Goal: Transaction & Acquisition: Purchase product/service

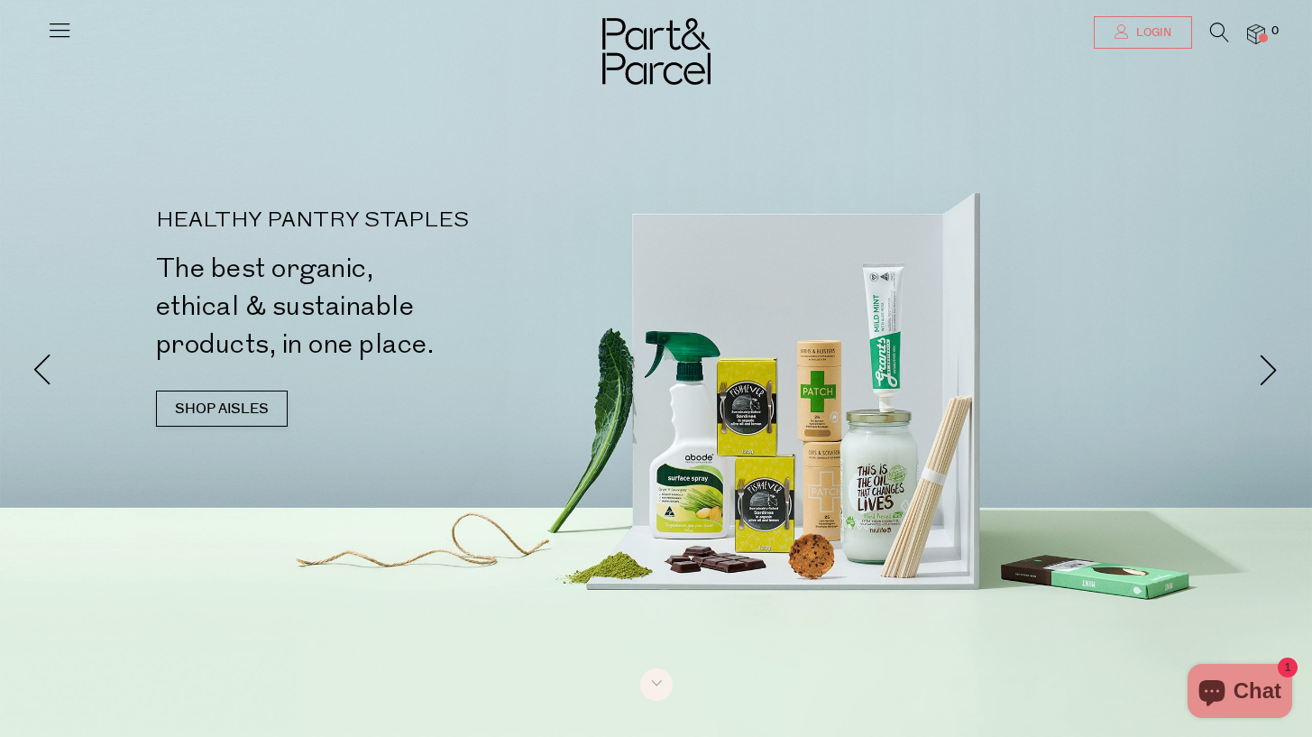
click at [1163, 32] on span "Login" at bounding box center [1152, 32] width 40 height 15
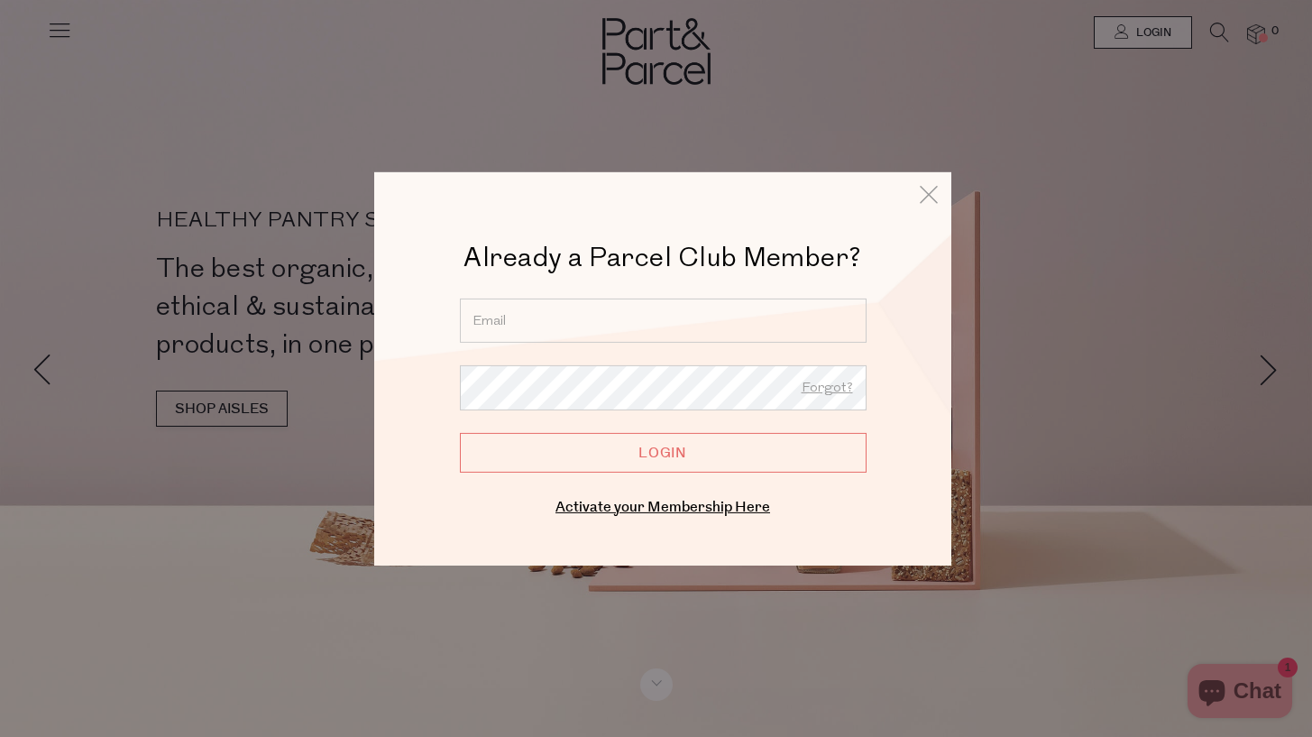
click at [586, 332] on input "email" at bounding box center [663, 320] width 407 height 44
type input "s.lemaire1@hotmail.com"
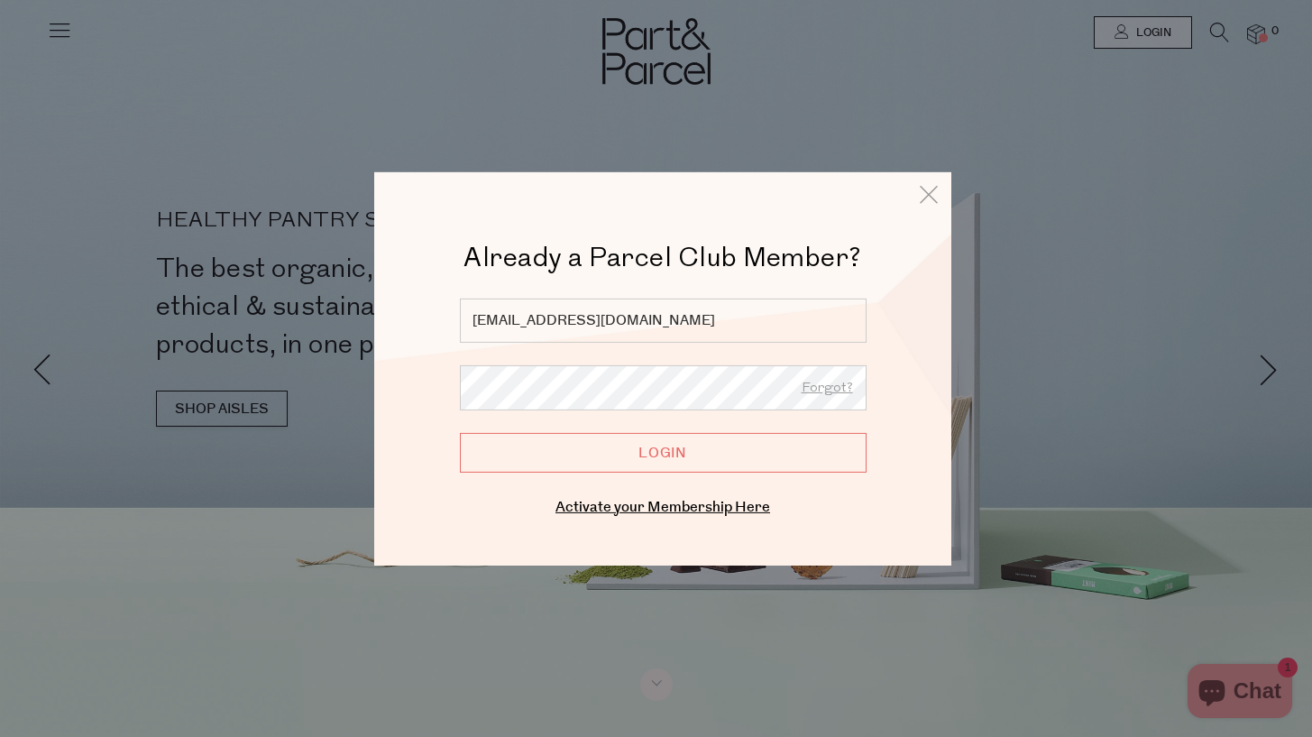
click at [460, 432] on input "Login" at bounding box center [663, 452] width 407 height 40
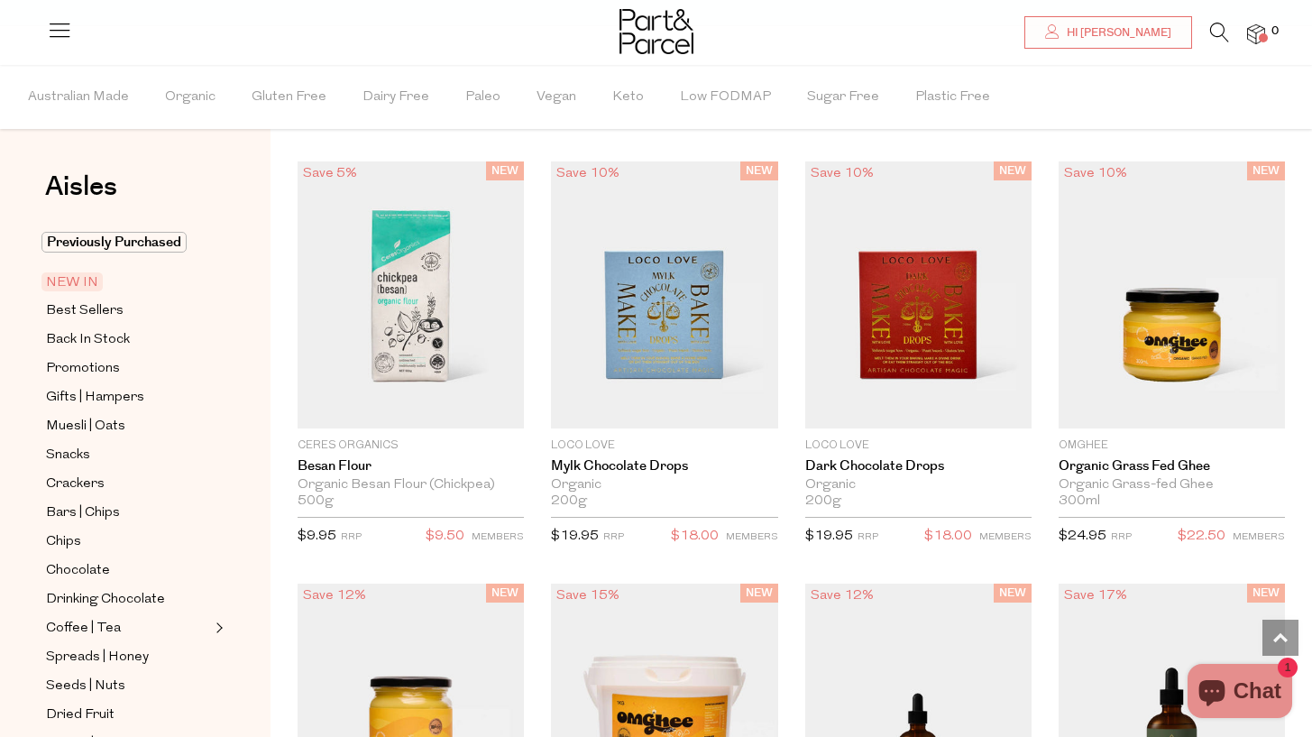
scroll to position [1088, 0]
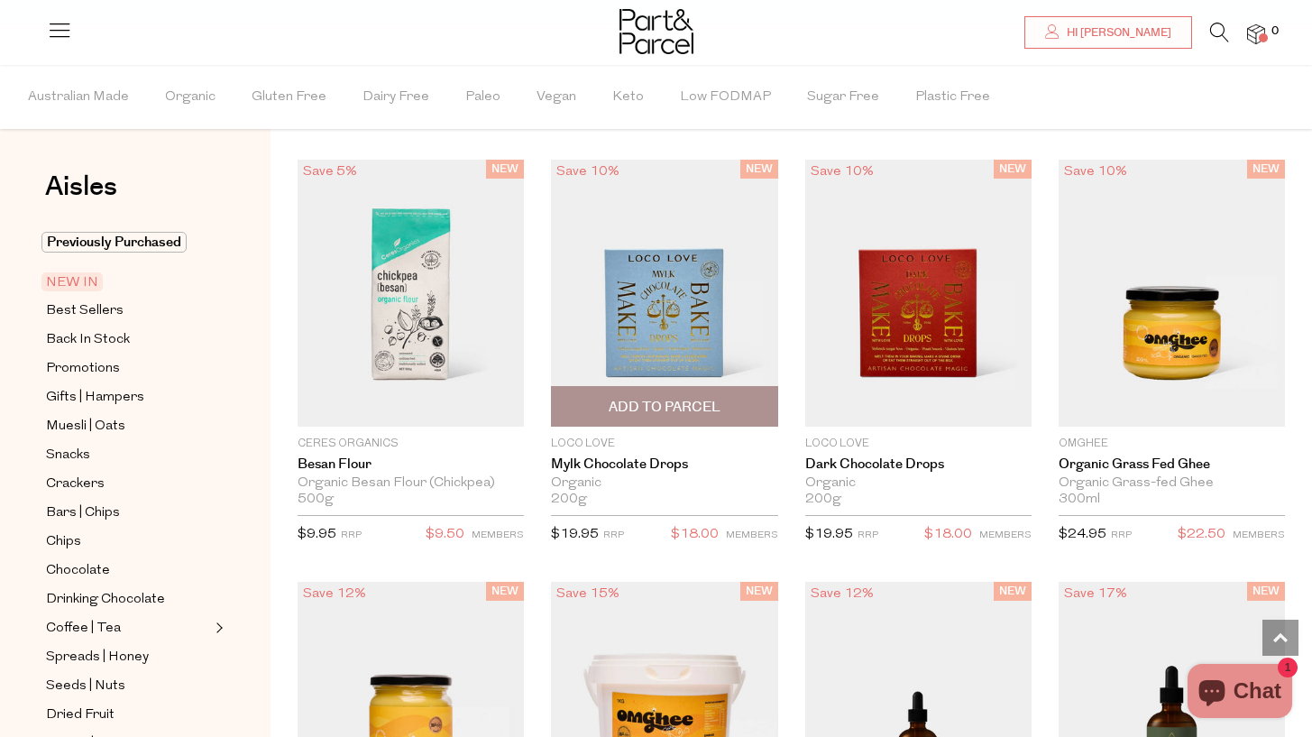
click at [685, 218] on img at bounding box center [664, 294] width 226 height 268
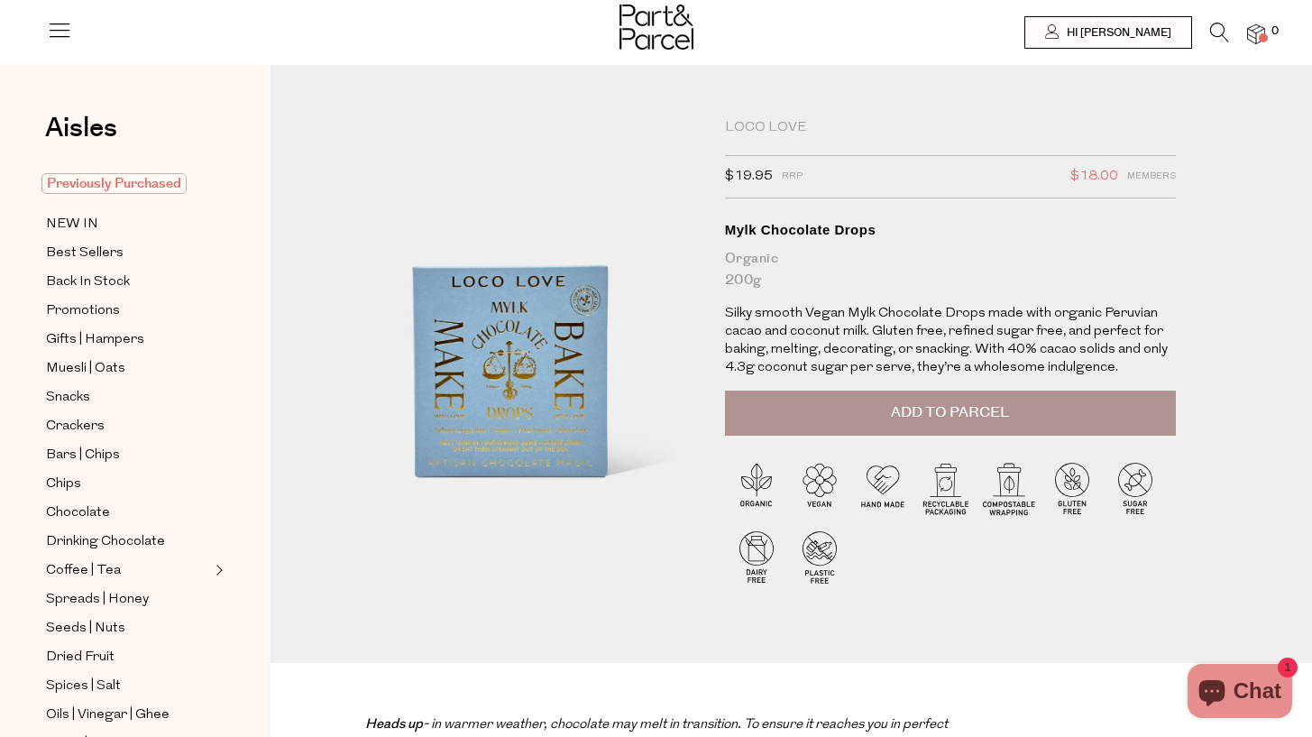
click at [144, 182] on span "Previously Purchased" at bounding box center [113, 183] width 145 height 21
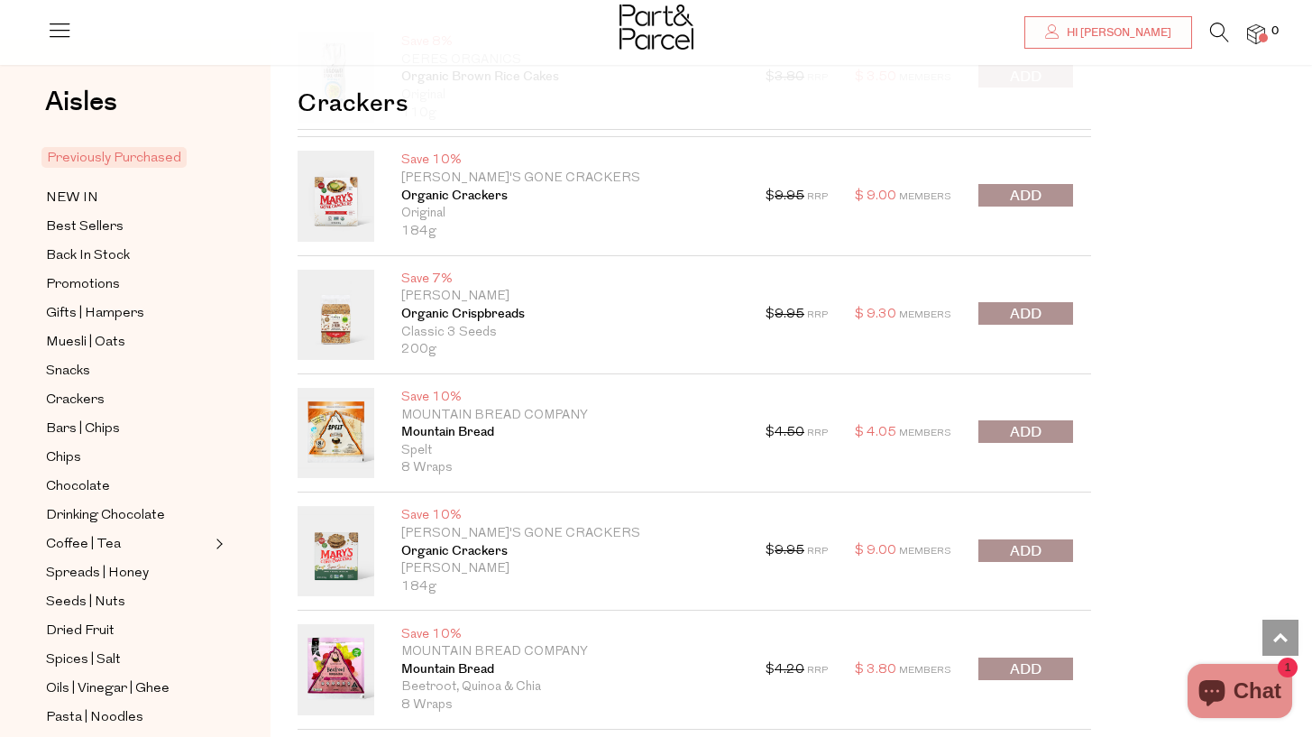
scroll to position [1429, 0]
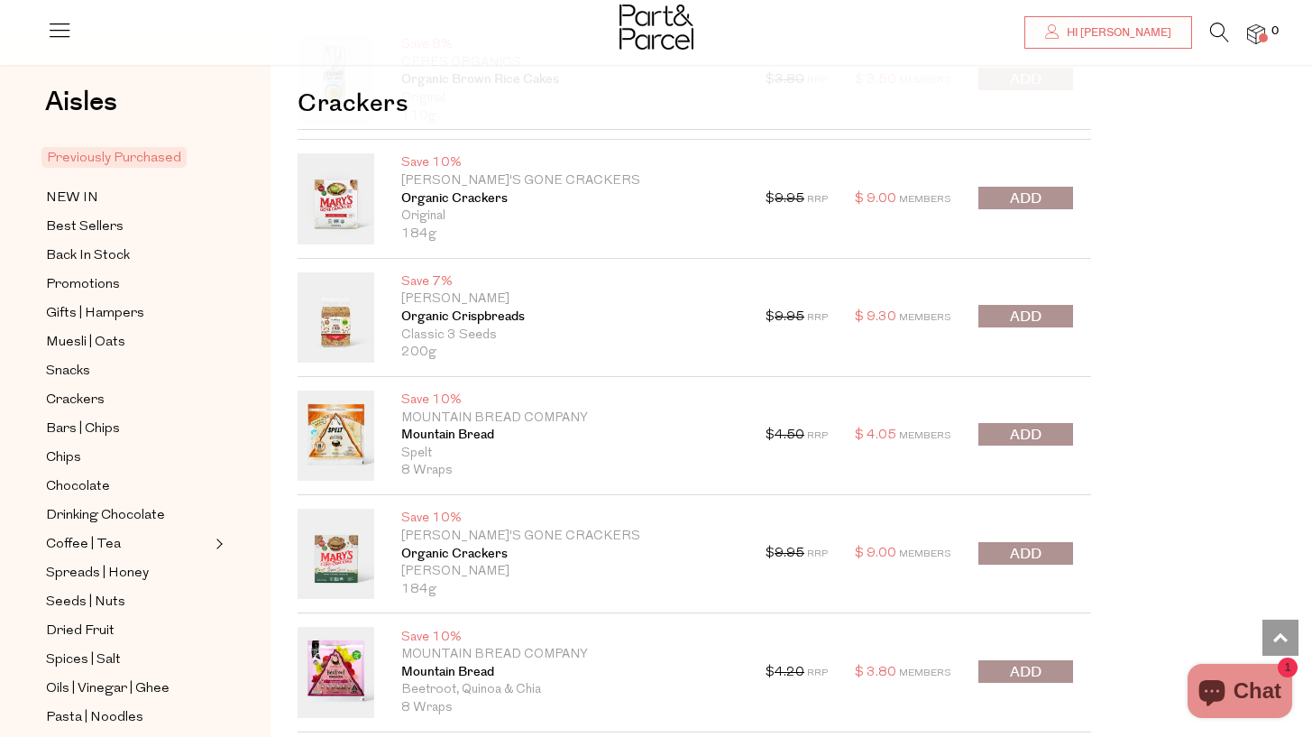
click at [1049, 196] on button "submit" at bounding box center [1026, 198] width 95 height 23
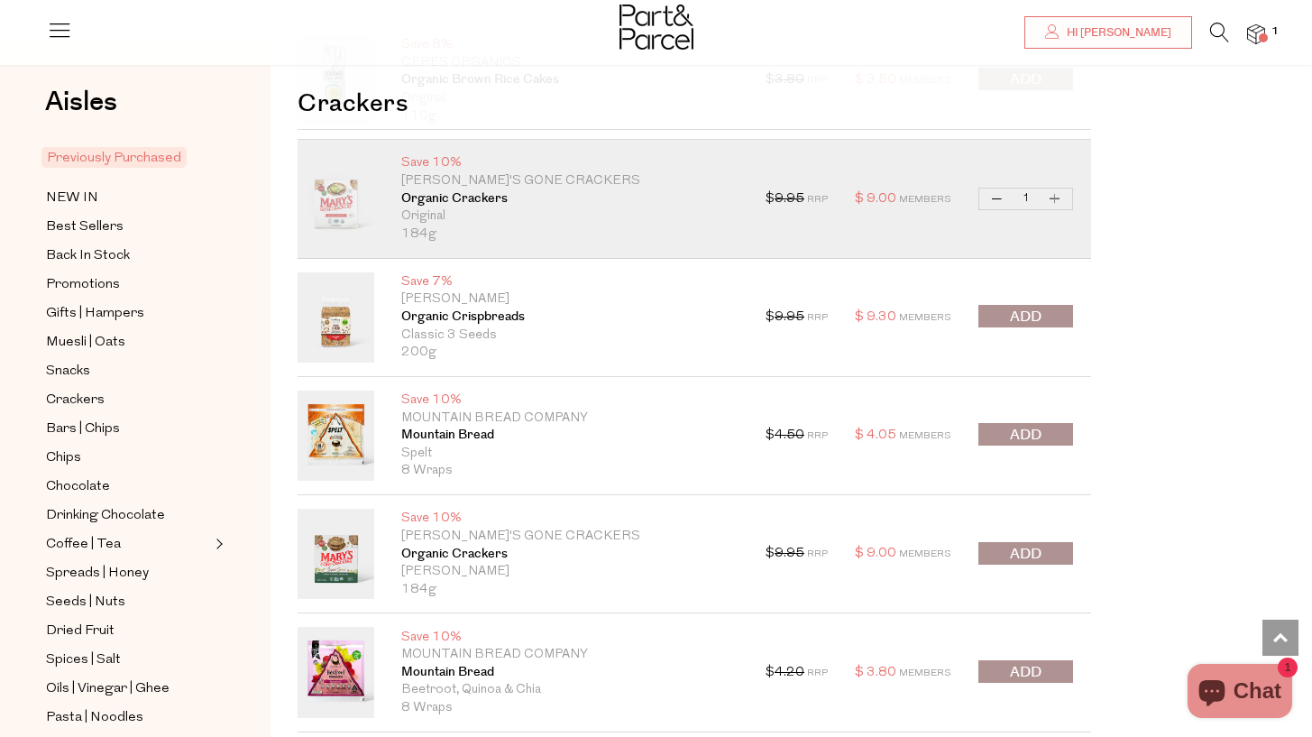
click at [1030, 312] on span "submit" at bounding box center [1026, 317] width 32 height 21
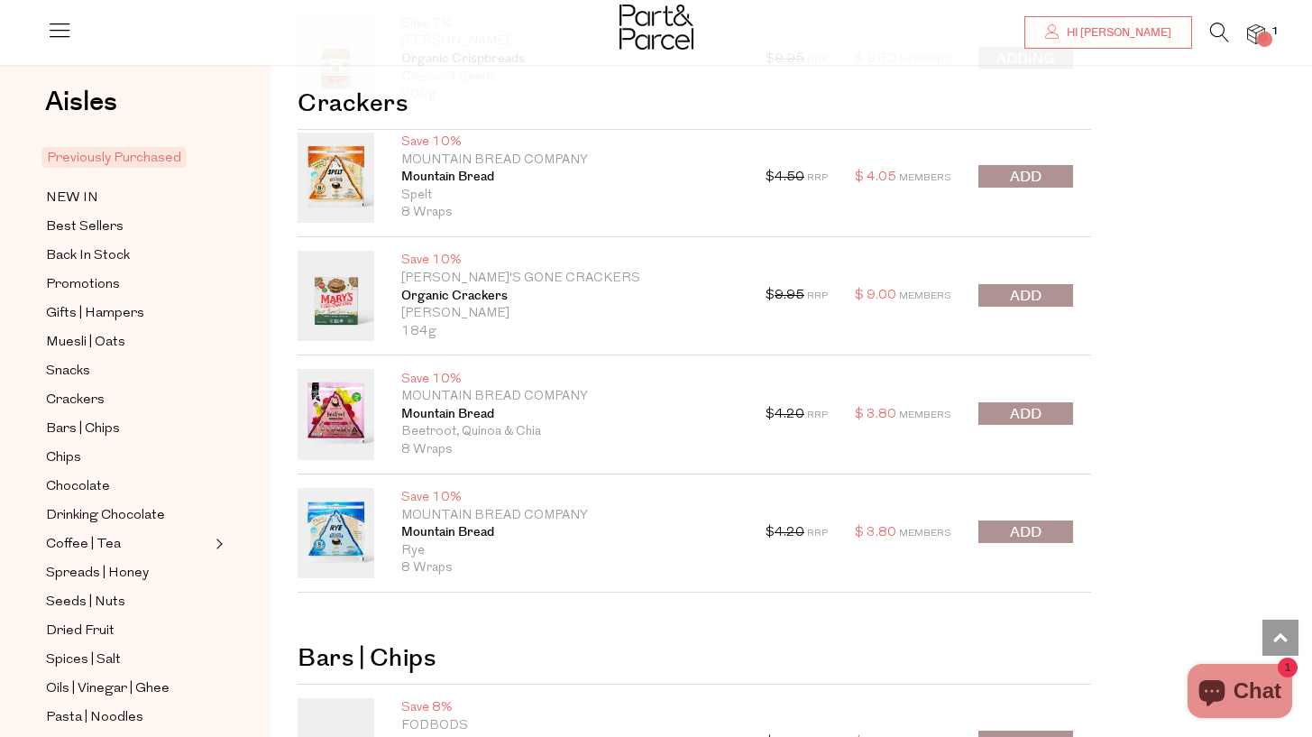
scroll to position [1687, 0]
click at [1017, 418] on div at bounding box center [1026, 413] width 95 height 25
click at [1017, 418] on span "submit" at bounding box center [1026, 413] width 32 height 21
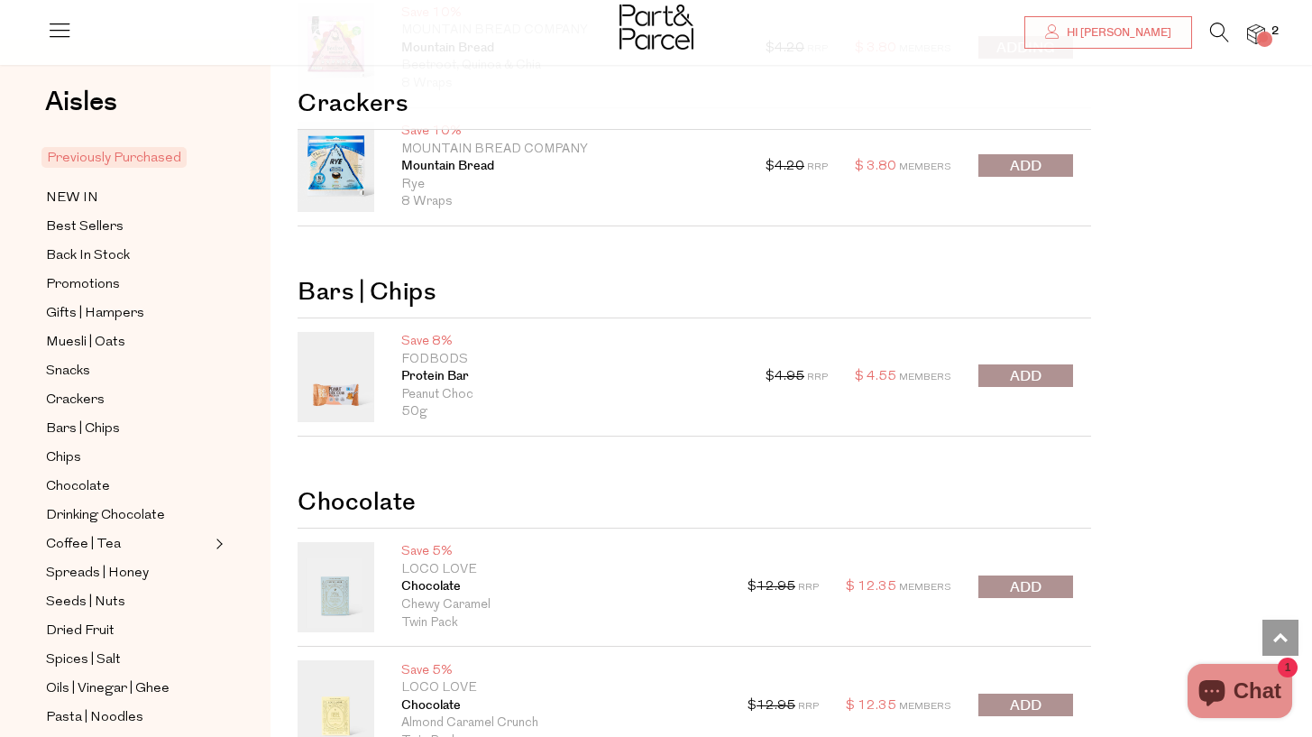
scroll to position [2137, 0]
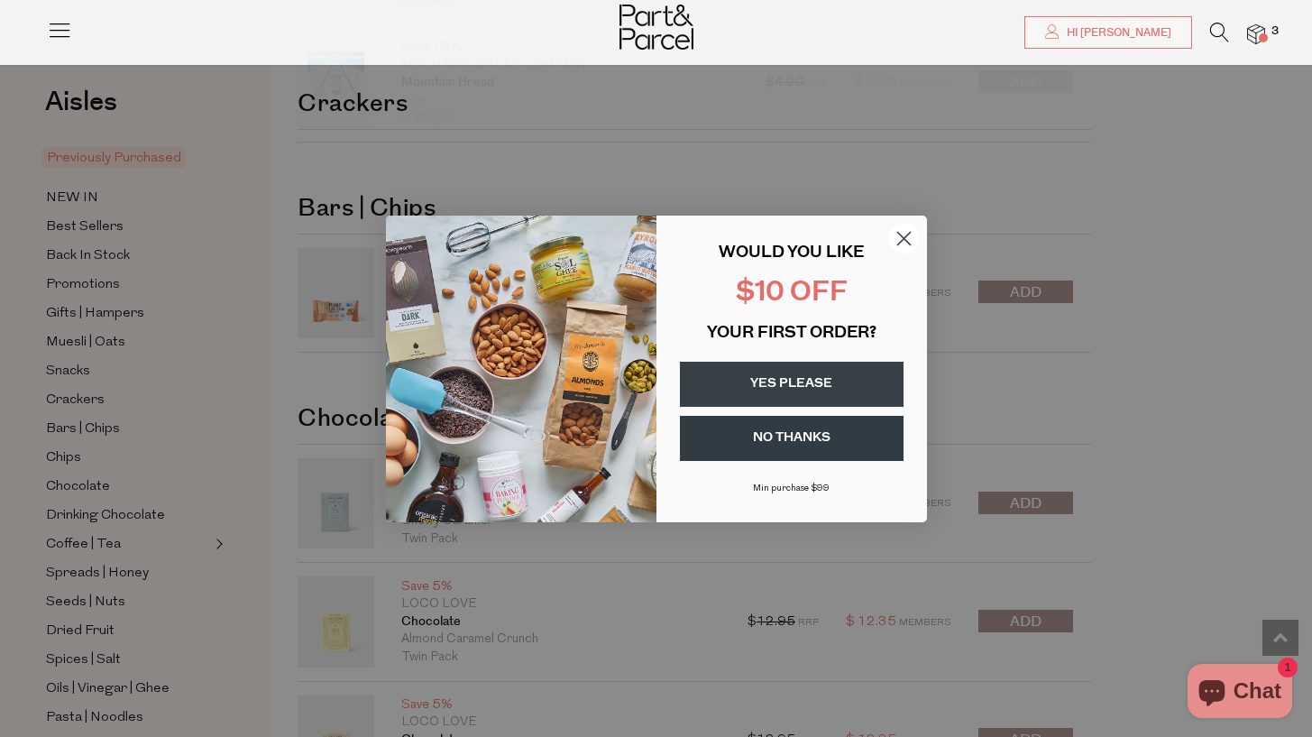
click at [904, 241] on circle "Close dialog" at bounding box center [903, 238] width 30 height 30
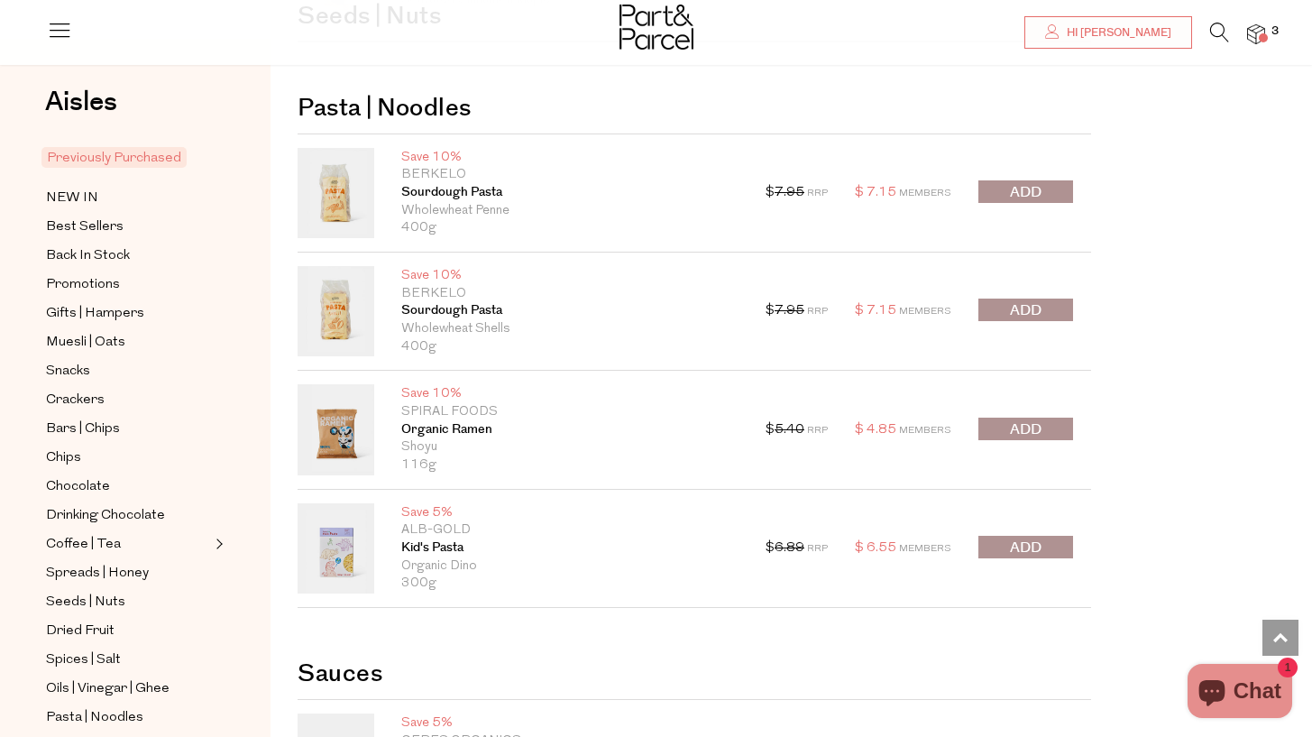
scroll to position [3981, 0]
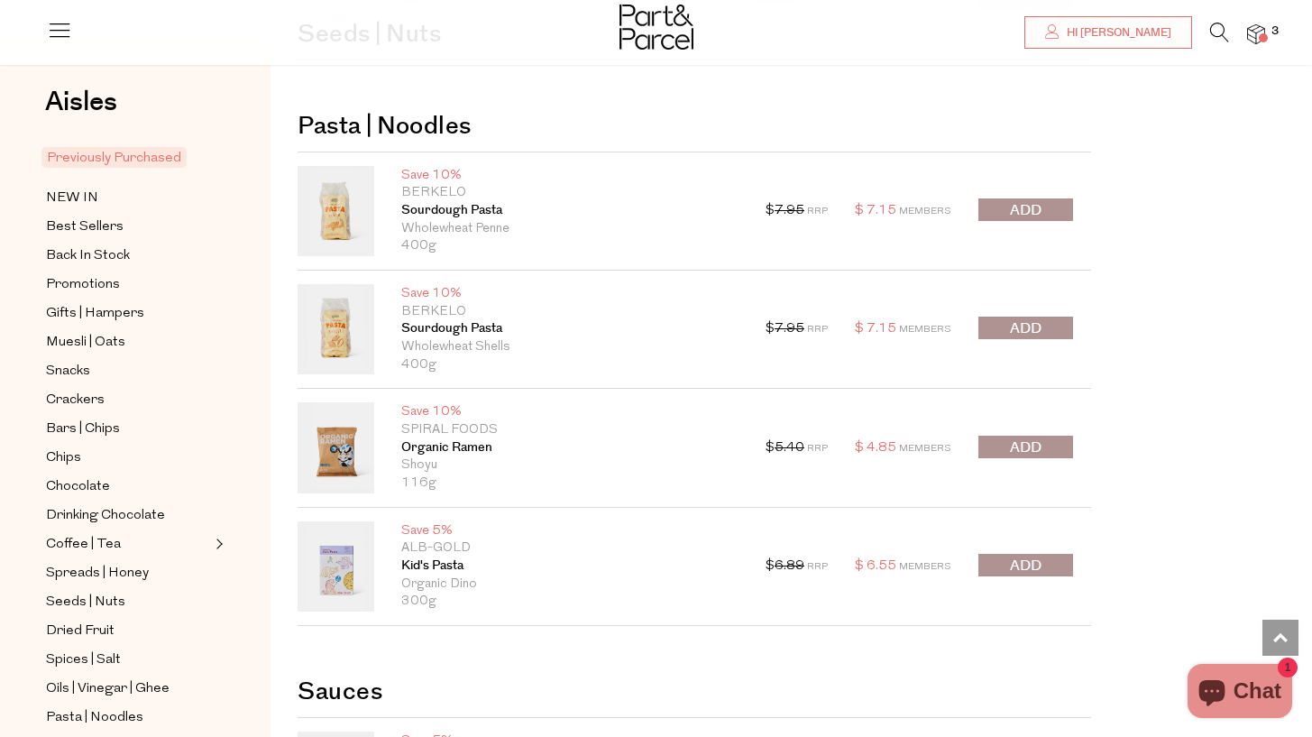
click at [1043, 209] on button "submit" at bounding box center [1026, 209] width 95 height 23
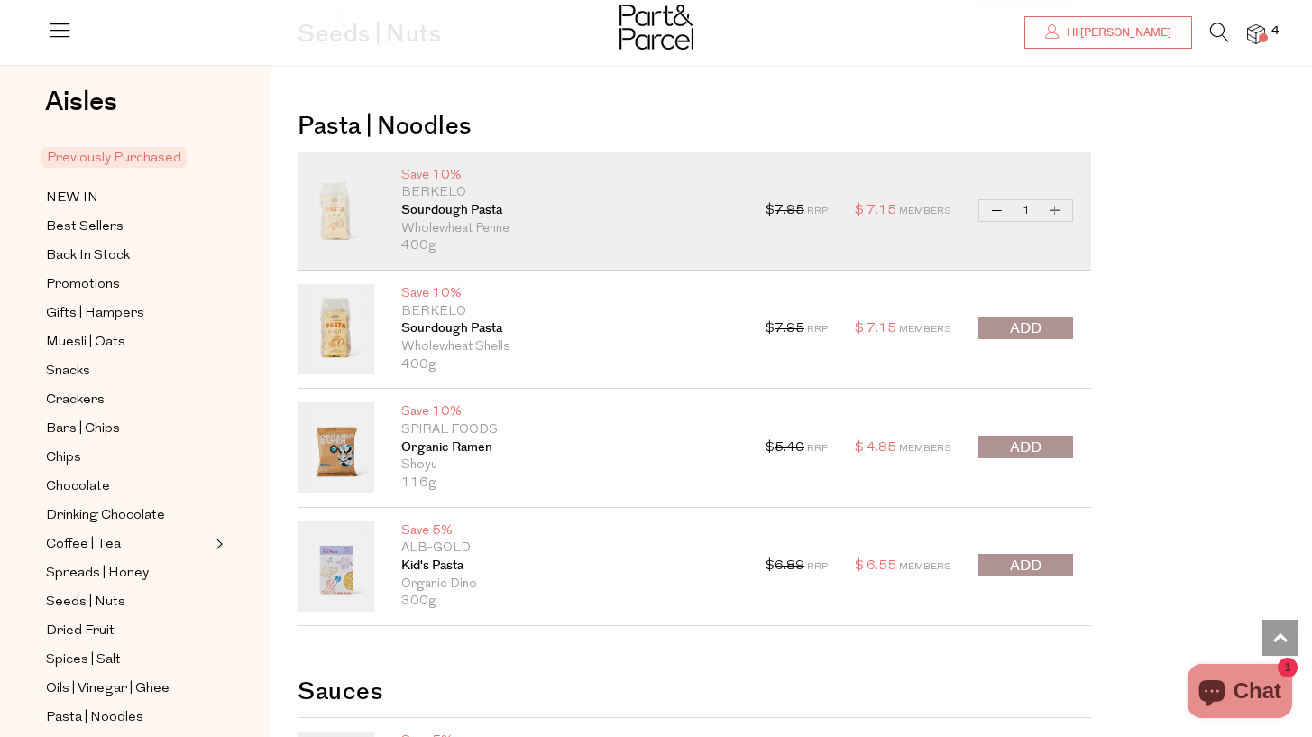
click at [1016, 321] on span "submit" at bounding box center [1026, 328] width 32 height 21
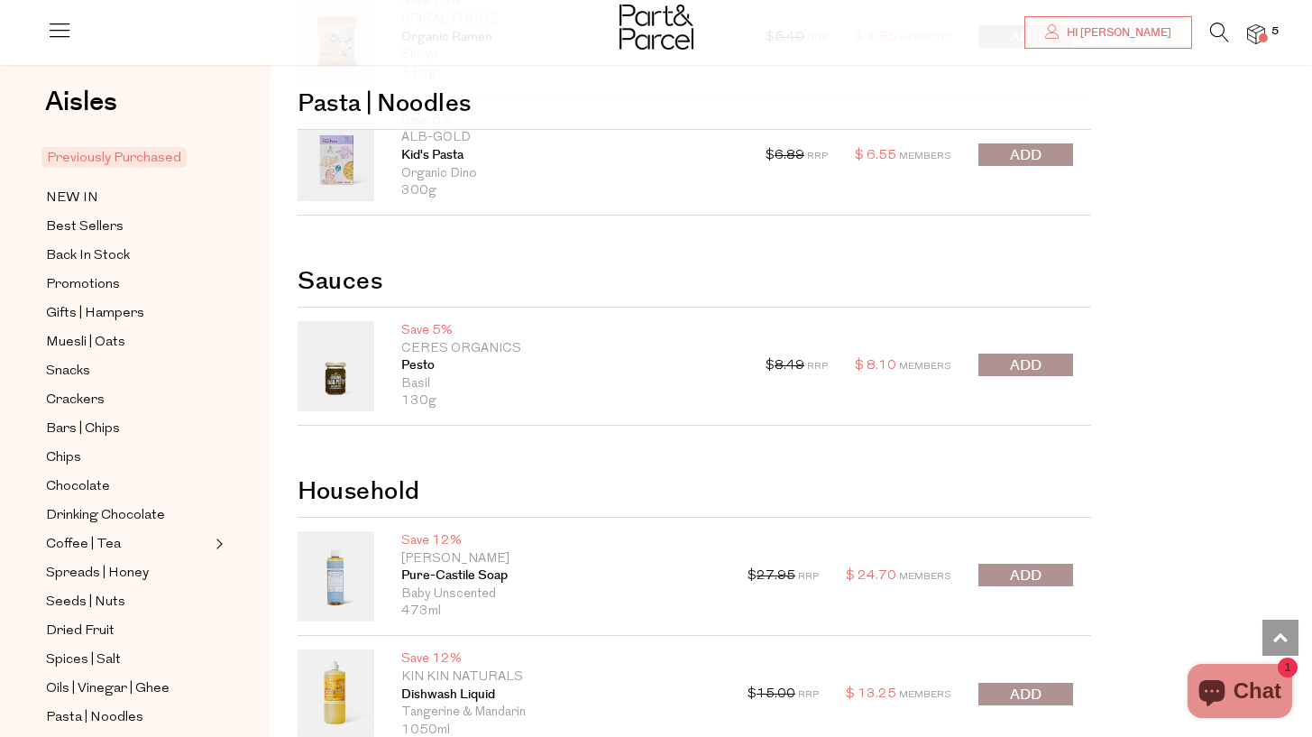
scroll to position [4393, 0]
click at [998, 362] on button "submit" at bounding box center [1026, 363] width 95 height 23
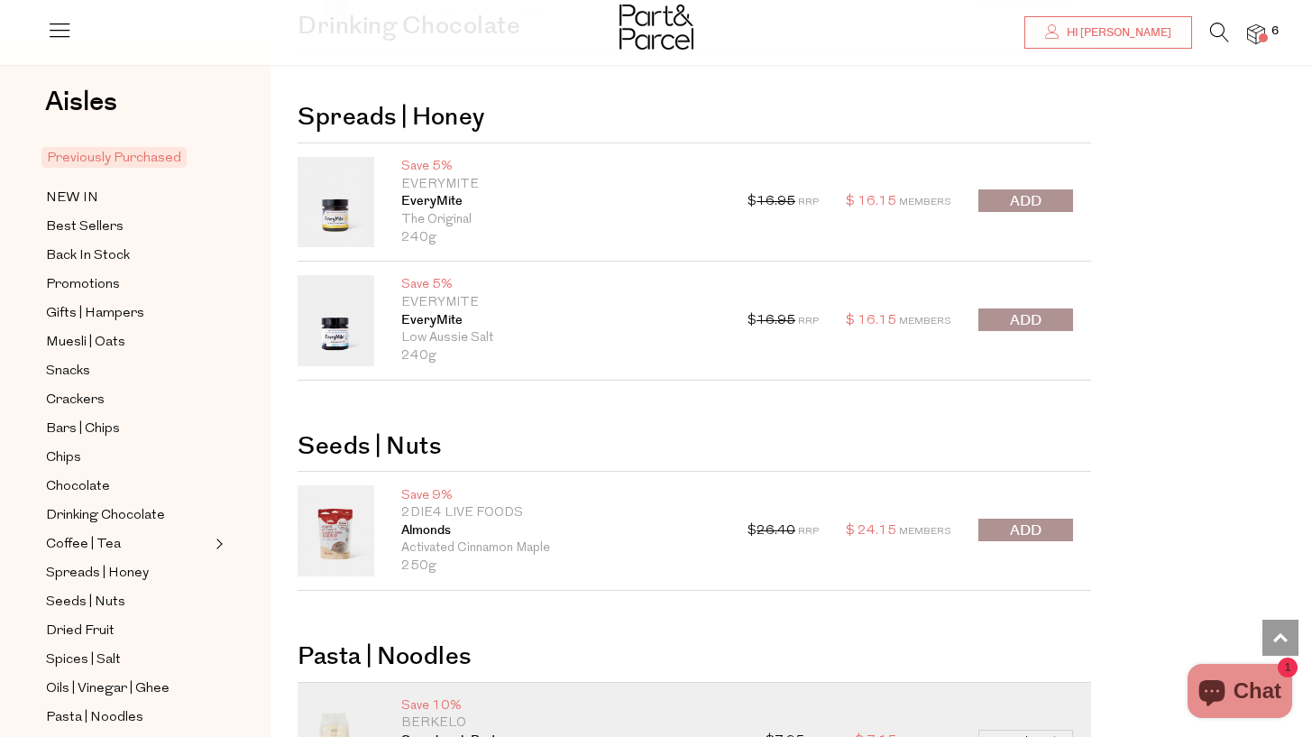
scroll to position [3449, 0]
click at [103, 254] on span "Back In Stock" at bounding box center [88, 256] width 84 height 22
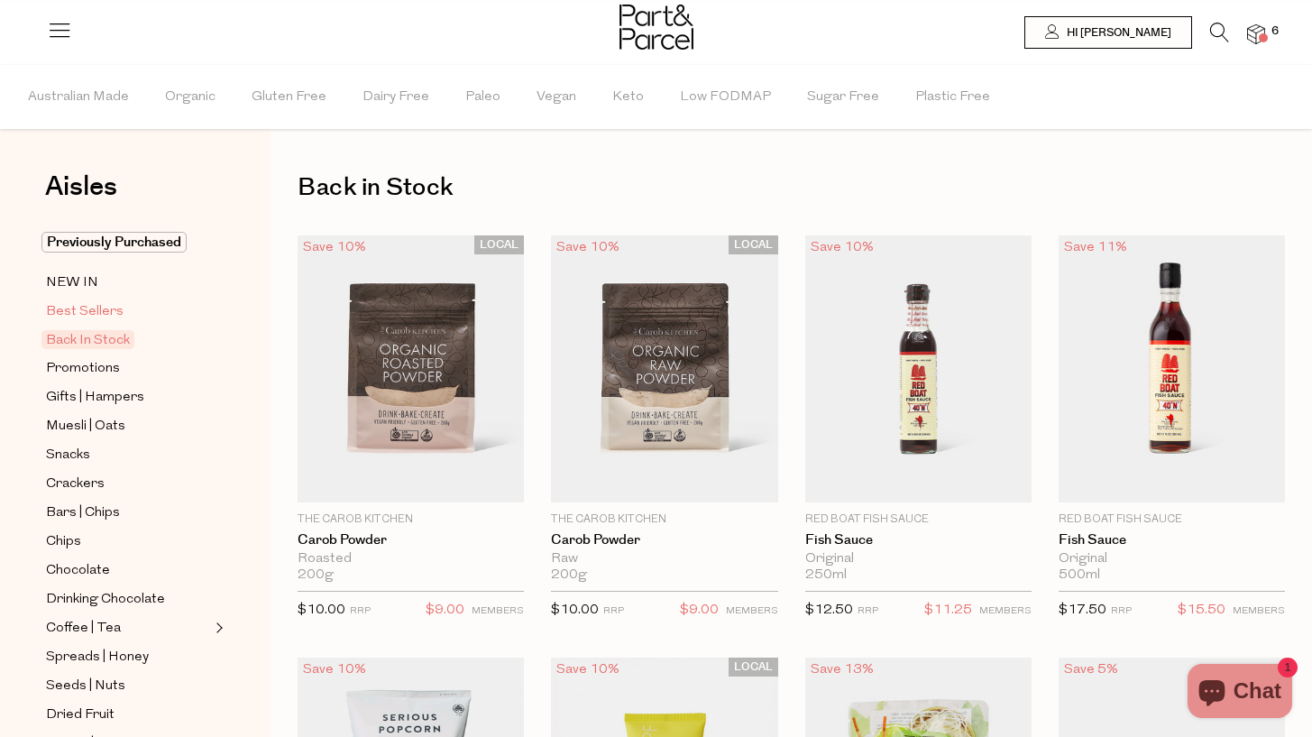
click at [91, 314] on span "Best Sellers" at bounding box center [85, 312] width 78 height 22
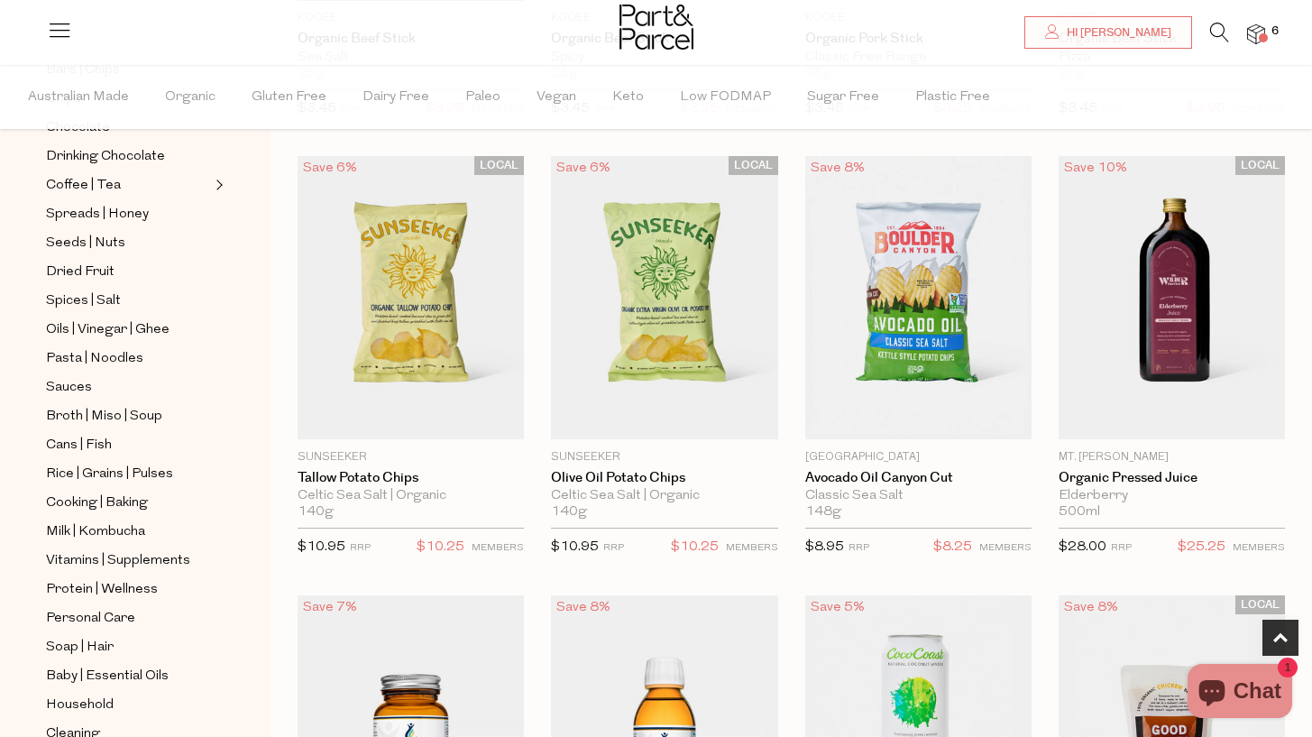
scroll to position [503, 0]
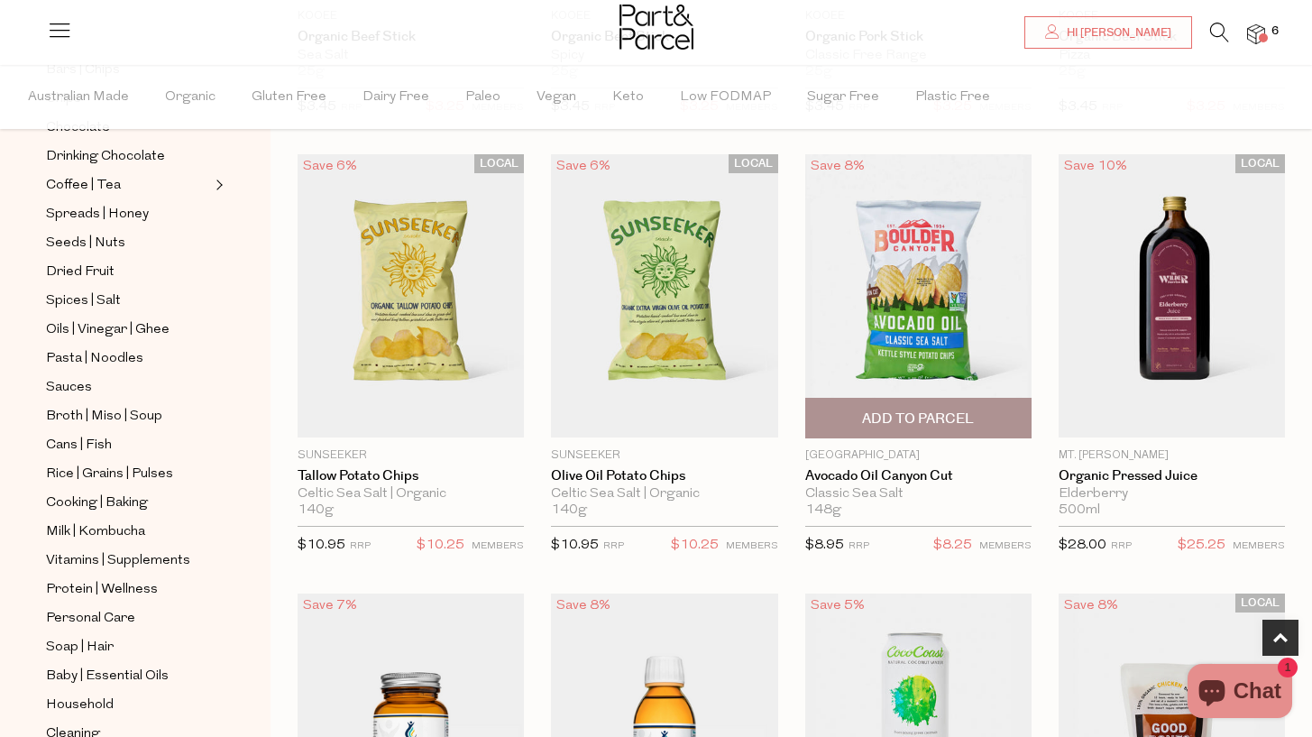
click at [912, 417] on span "Add To Parcel" at bounding box center [918, 418] width 112 height 19
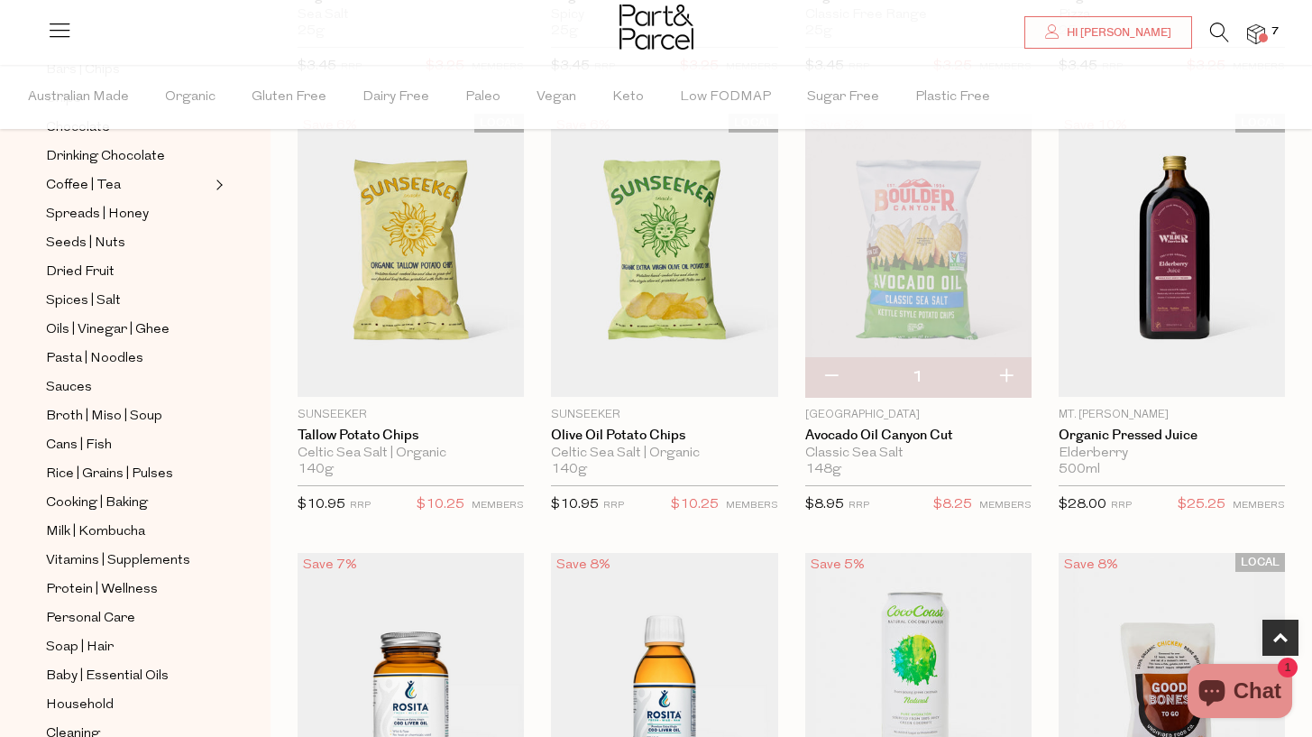
scroll to position [543, 0]
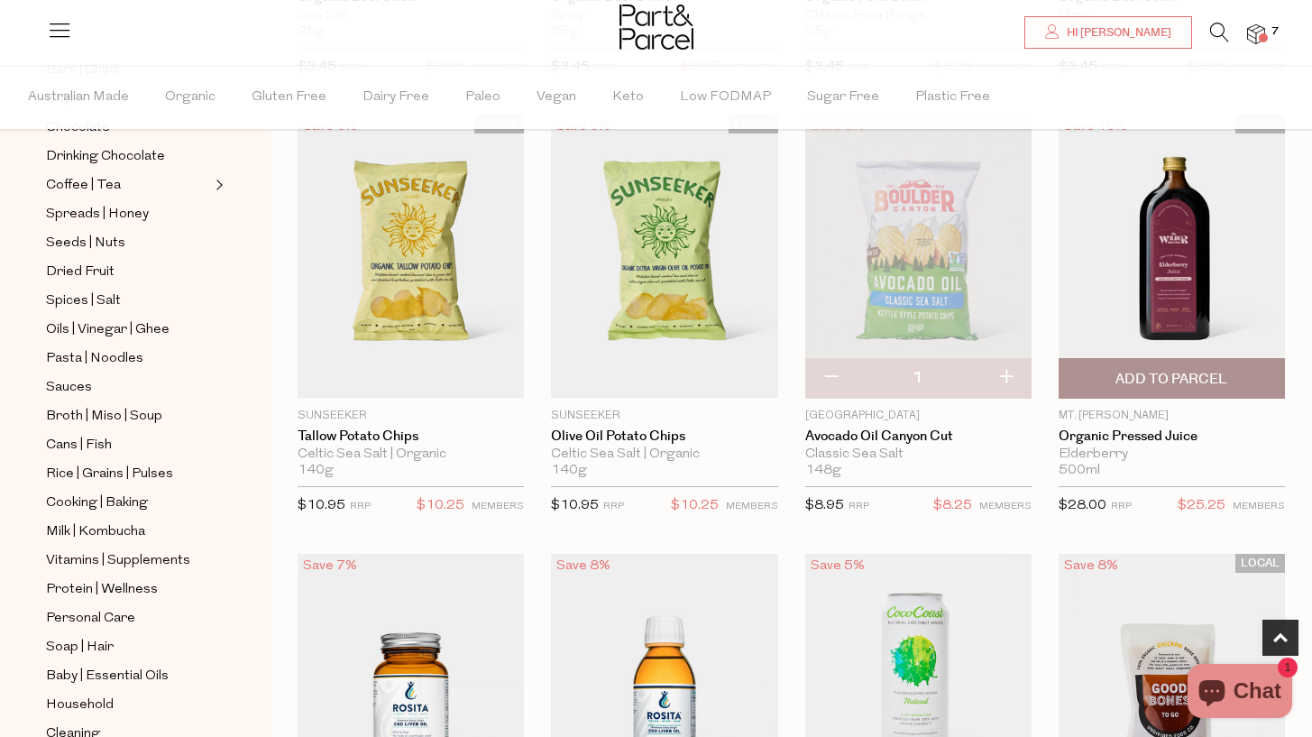
click at [1149, 282] on img at bounding box center [1172, 256] width 226 height 283
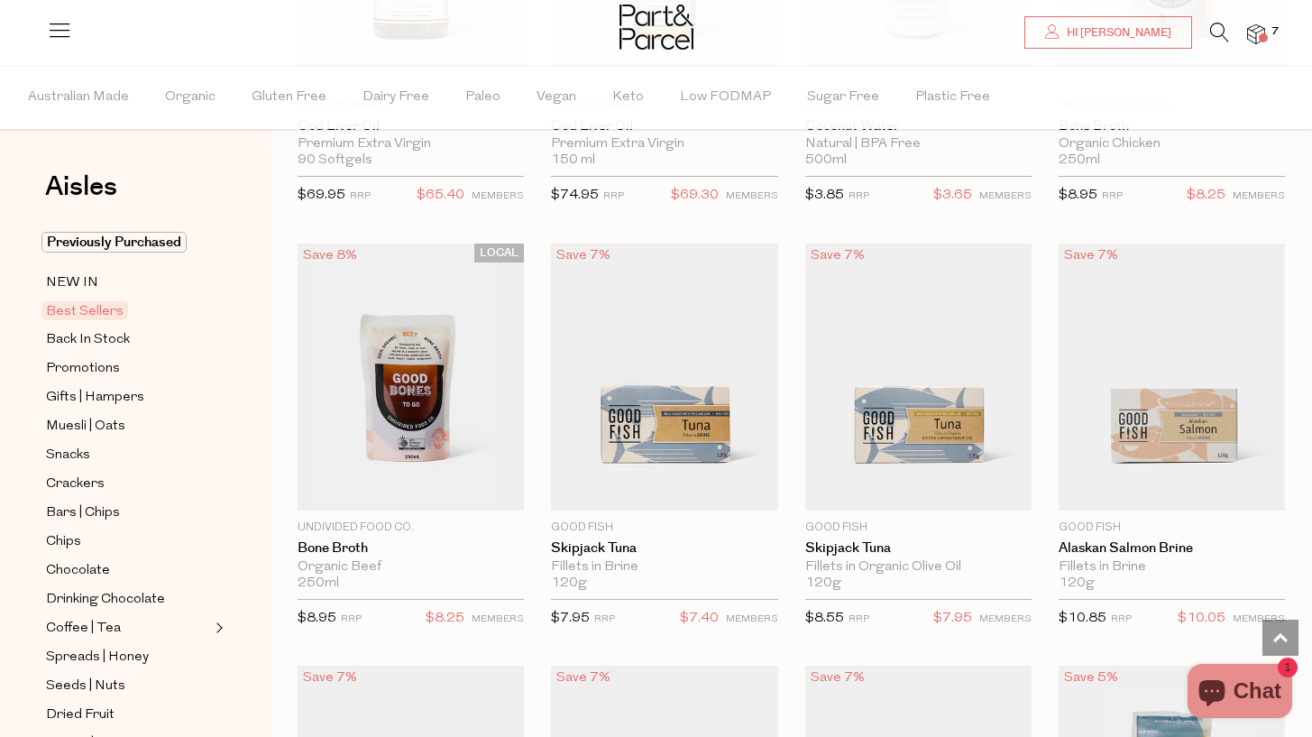
scroll to position [1276, 0]
click at [1195, 488] on span "Add To Parcel" at bounding box center [1172, 490] width 112 height 19
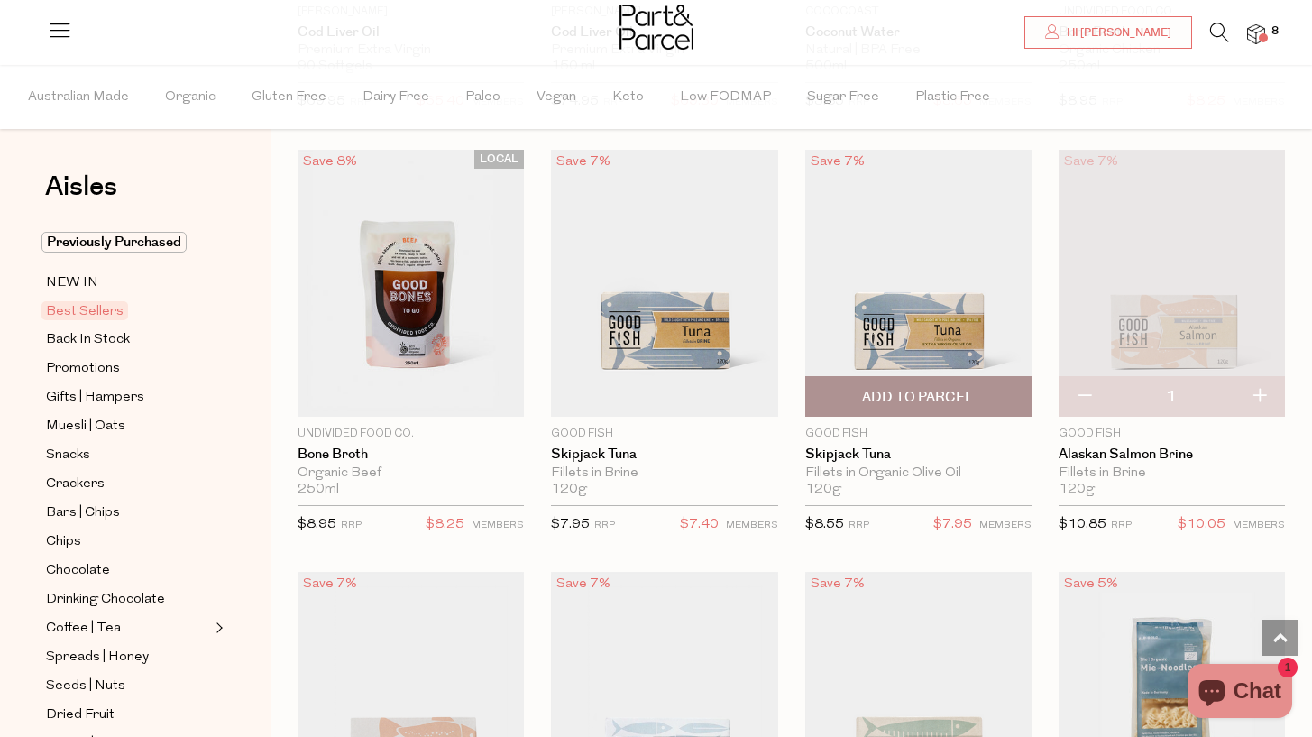
scroll to position [1373, 0]
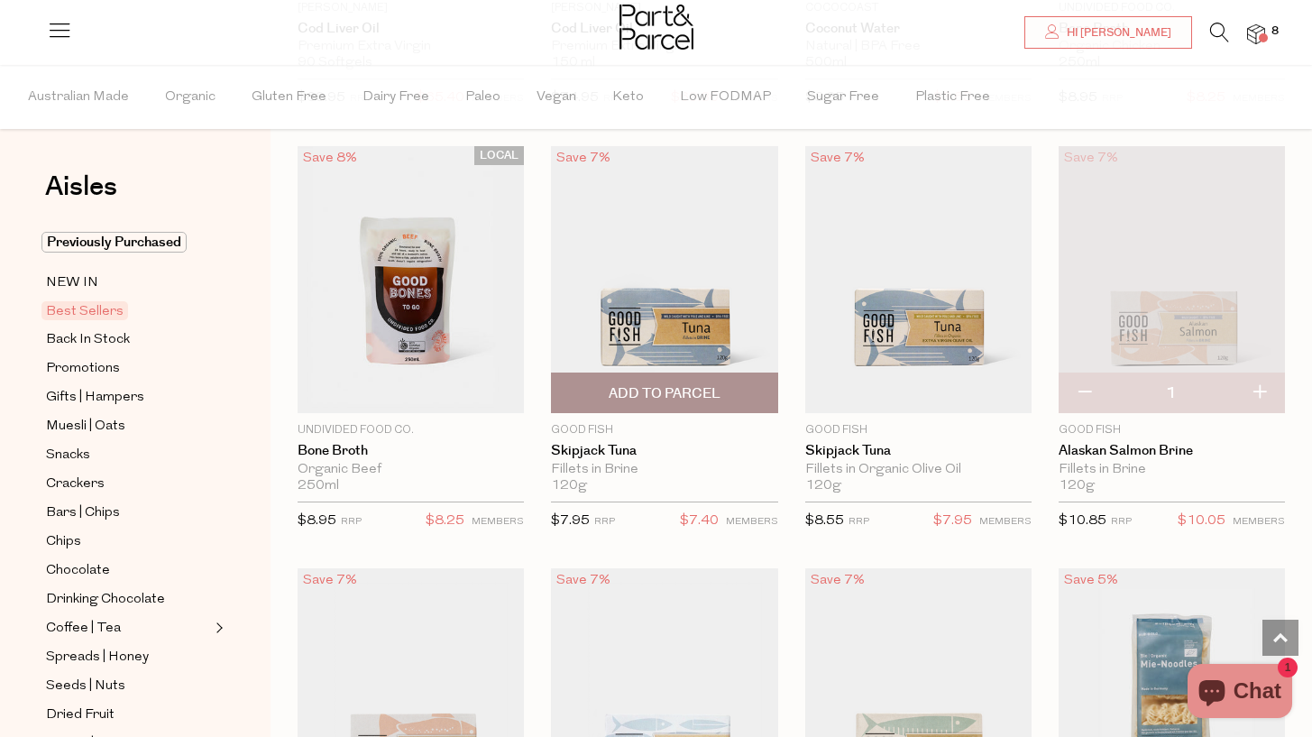
click at [689, 388] on span "Add To Parcel" at bounding box center [665, 393] width 112 height 19
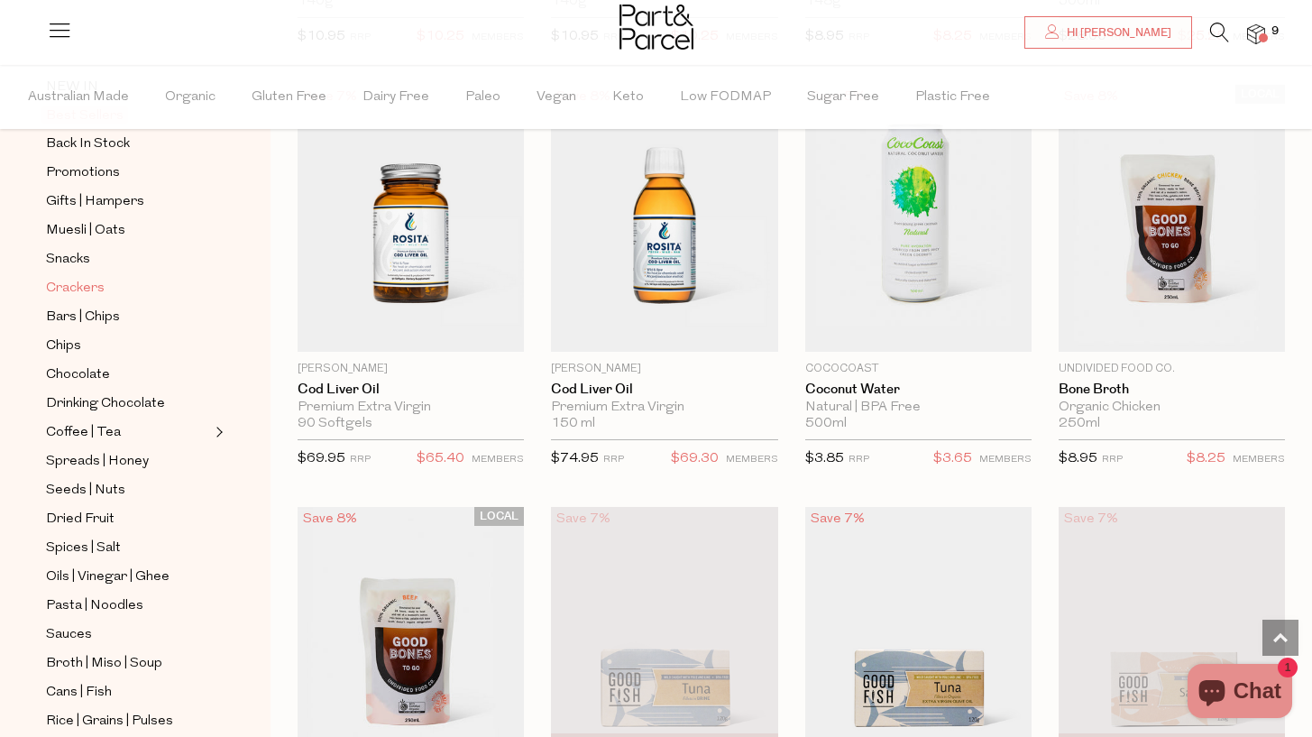
scroll to position [207, 0]
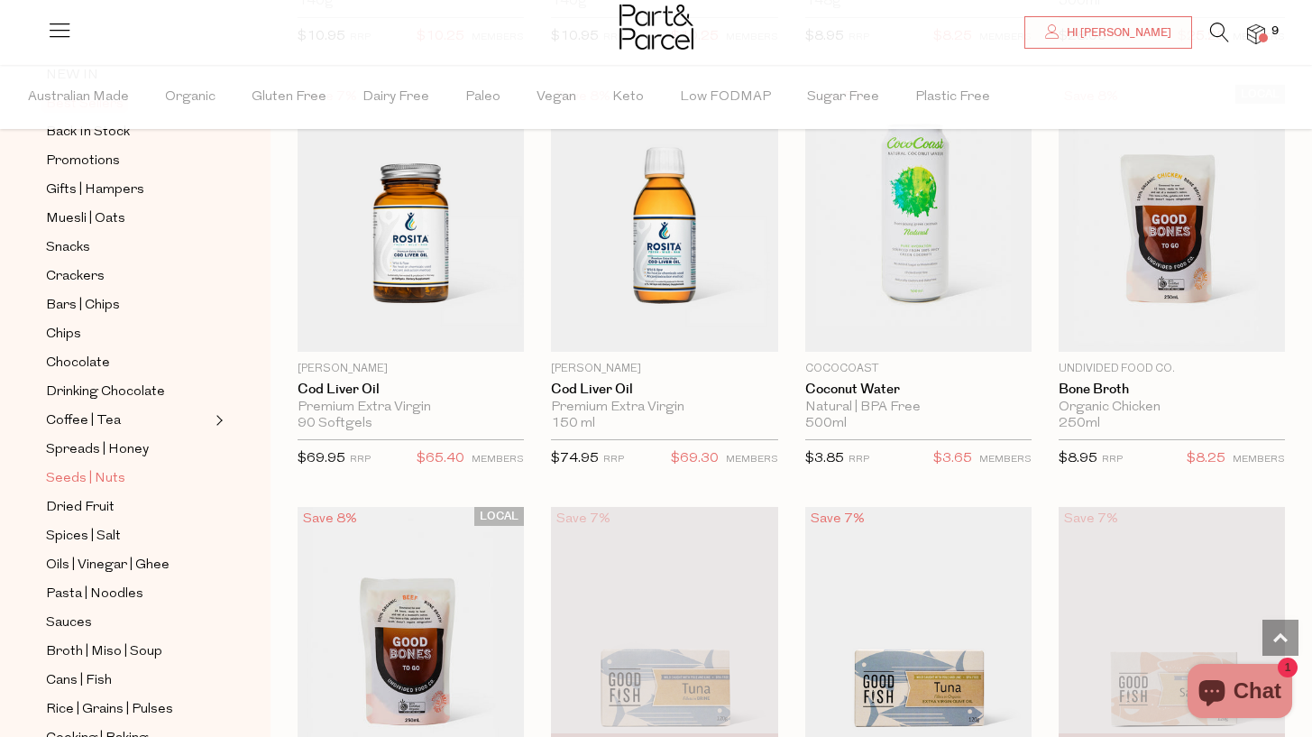
click at [106, 479] on span "Seeds | Nuts" at bounding box center [85, 479] width 79 height 22
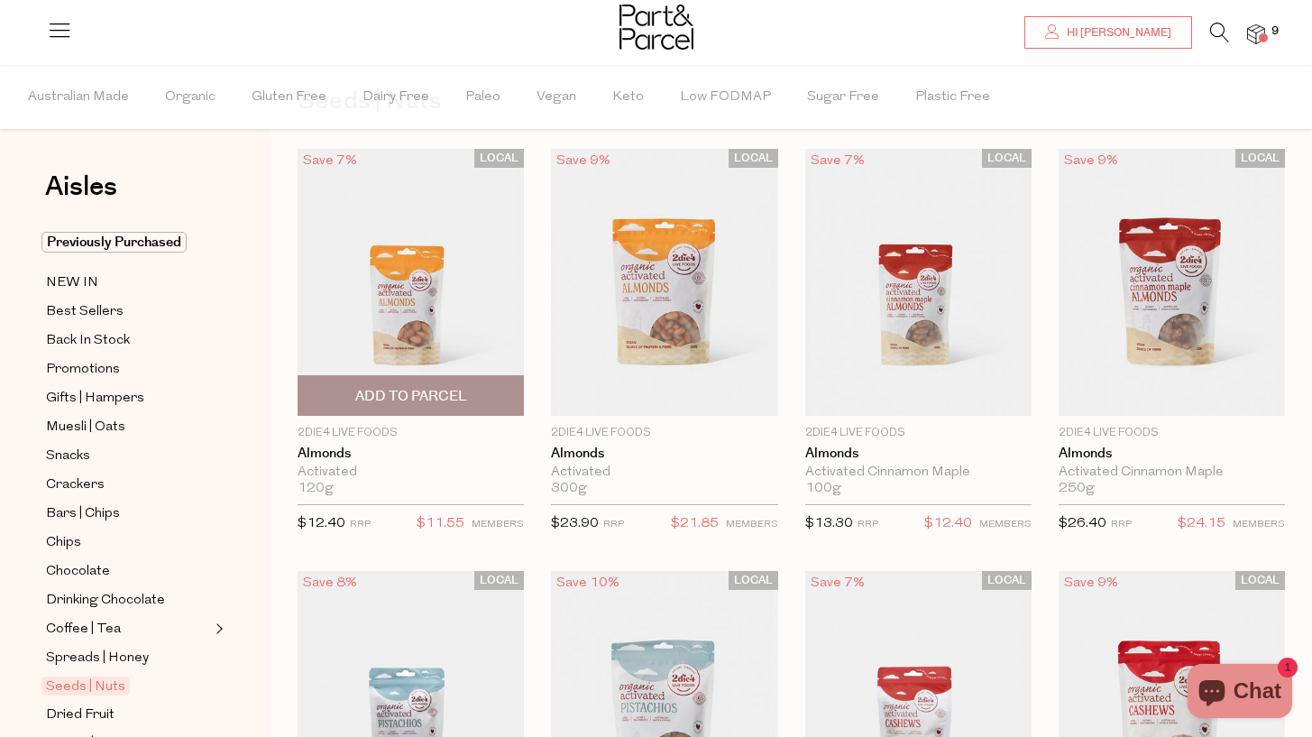
scroll to position [92, 0]
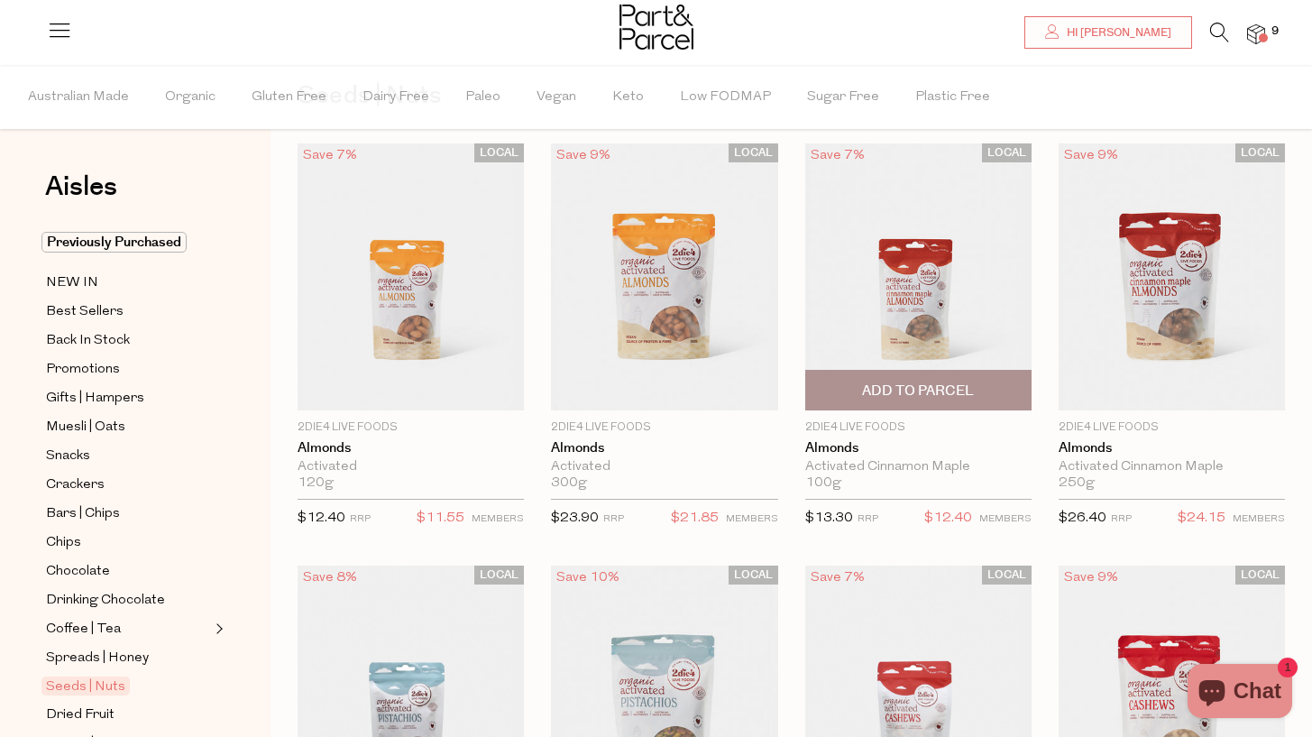
click at [897, 389] on span "Add To Parcel" at bounding box center [918, 390] width 112 height 19
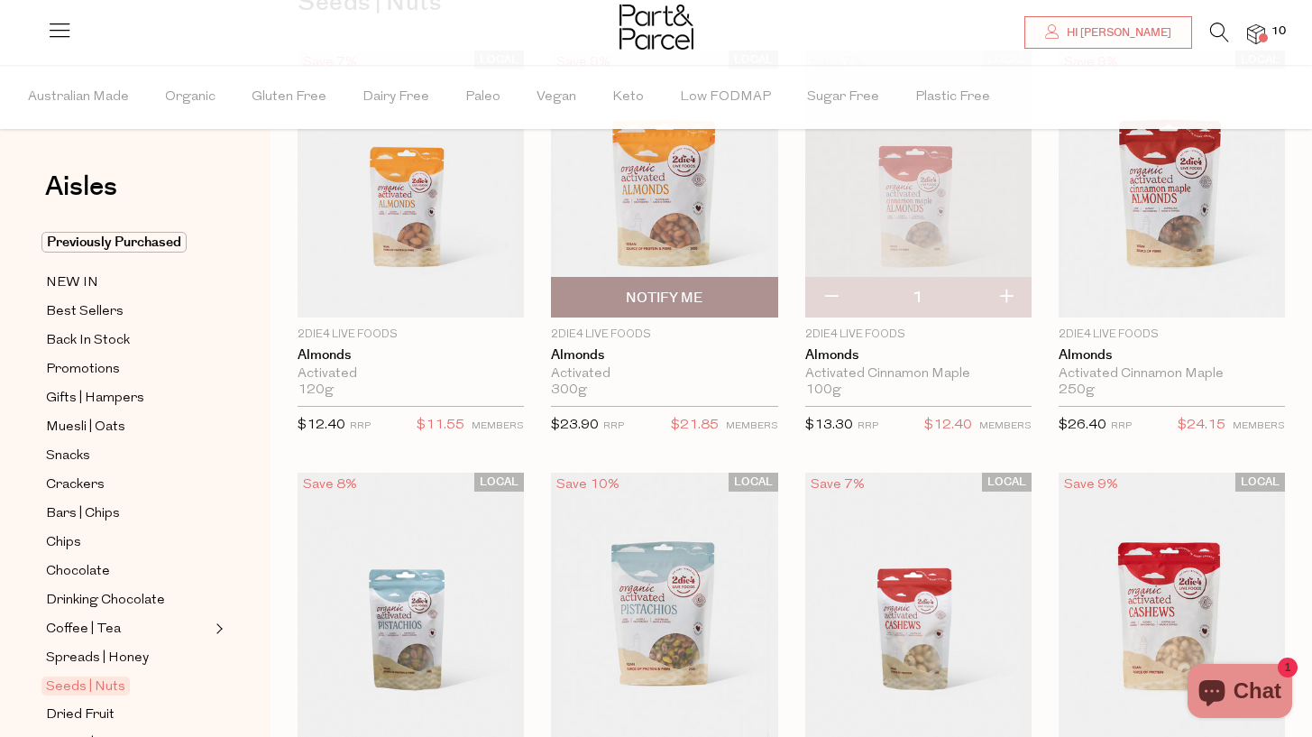
scroll to position [198, 0]
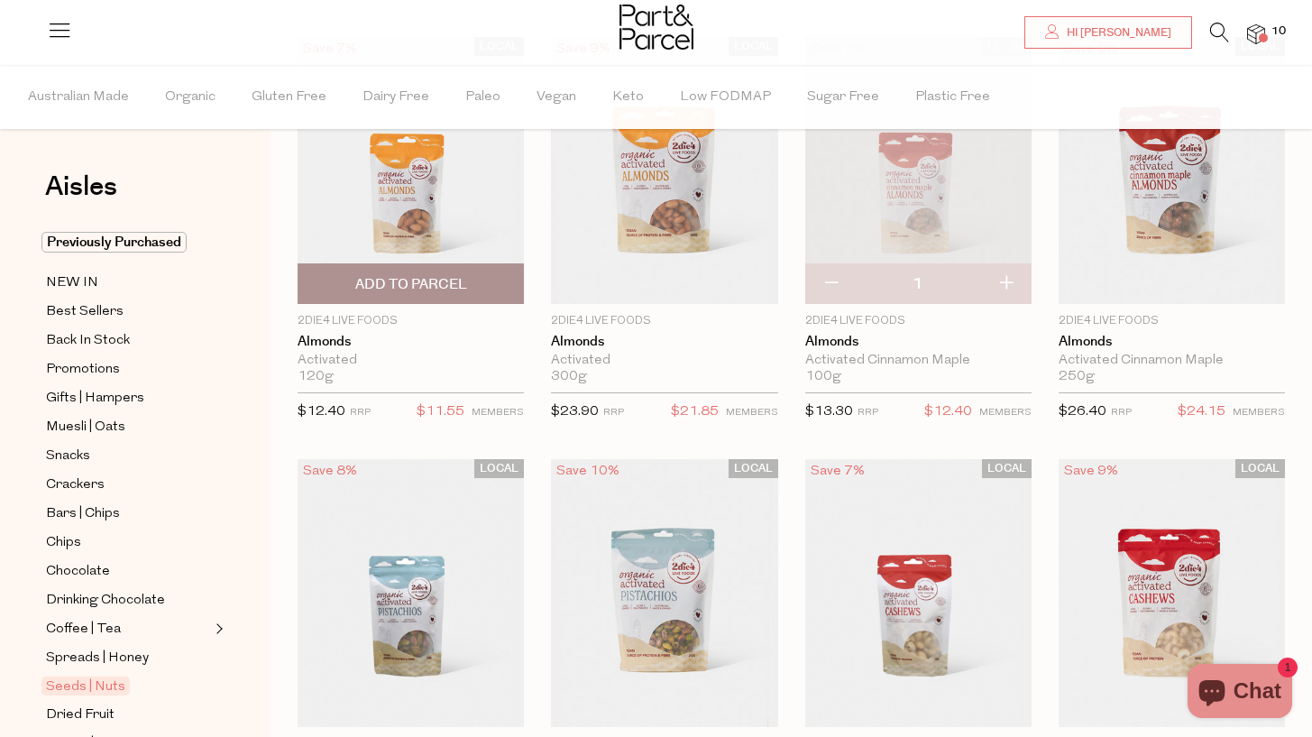
click at [393, 288] on span "Add To Parcel" at bounding box center [411, 284] width 112 height 19
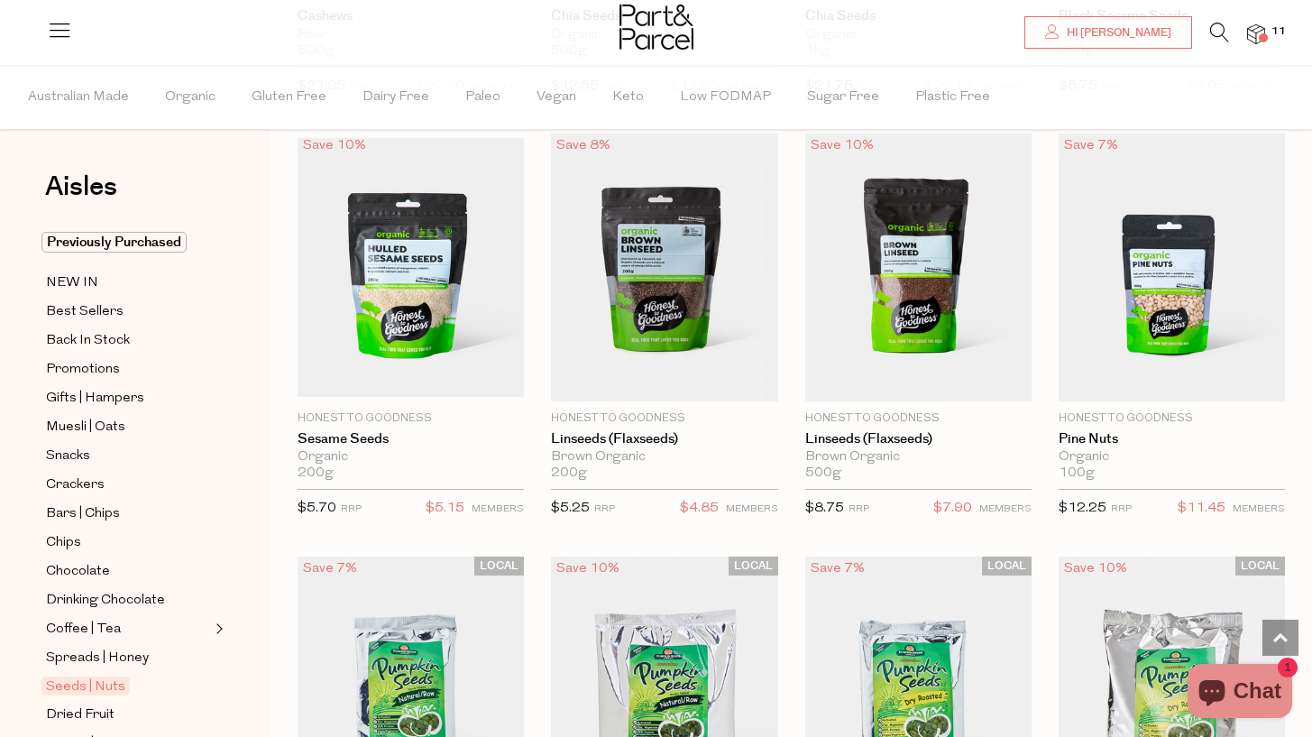
scroll to position [3061, 0]
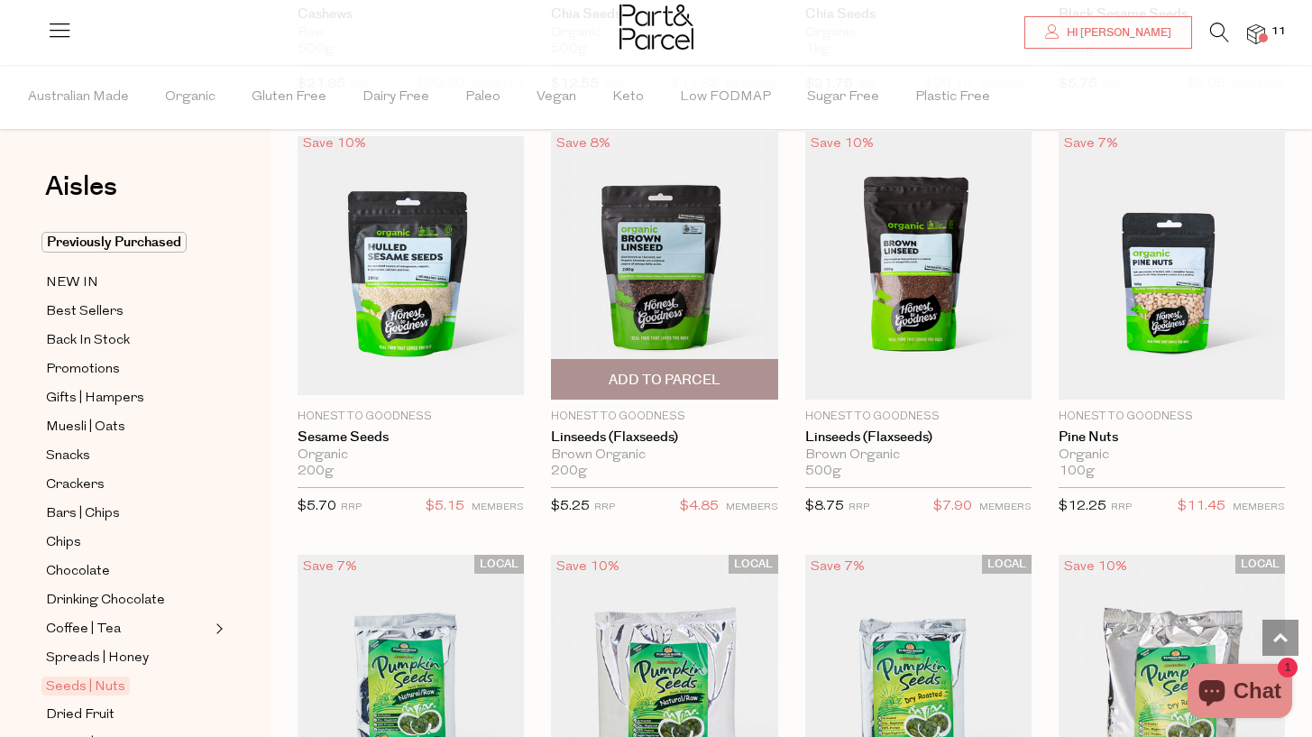
click at [684, 373] on span "Add To Parcel" at bounding box center [665, 380] width 112 height 19
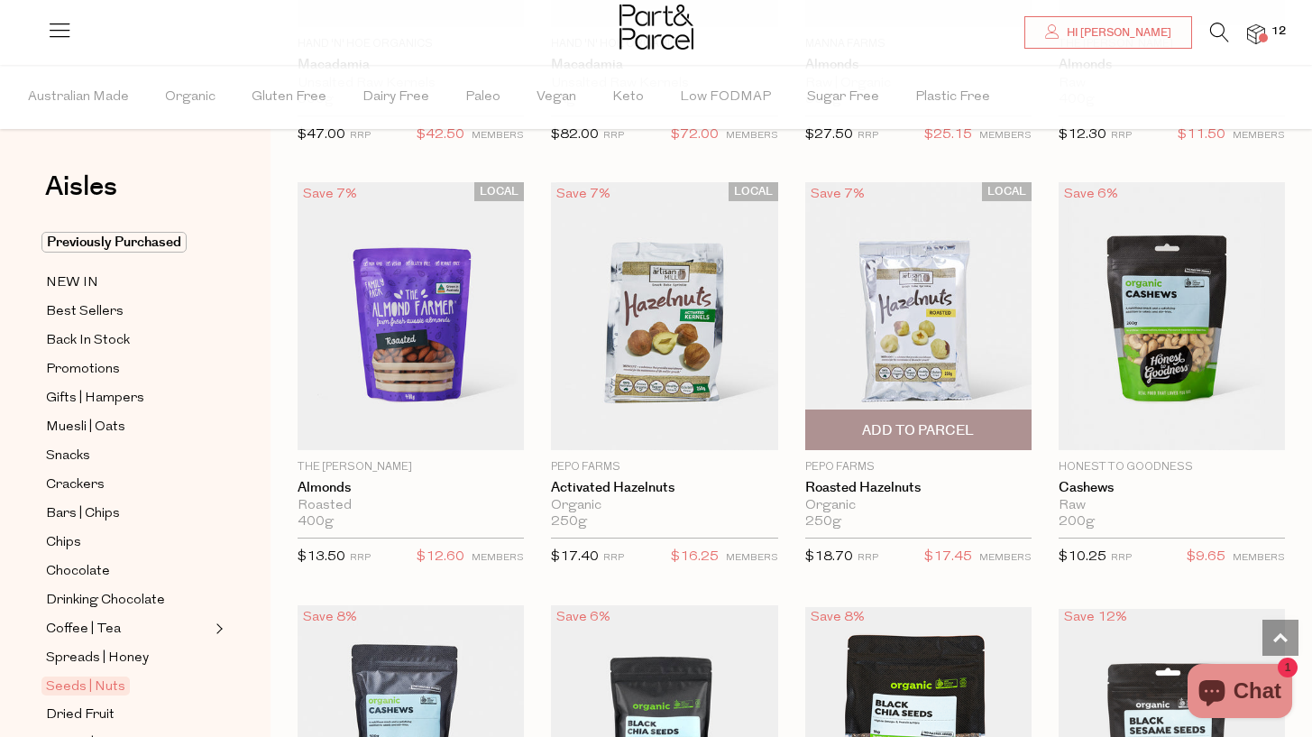
scroll to position [2167, 0]
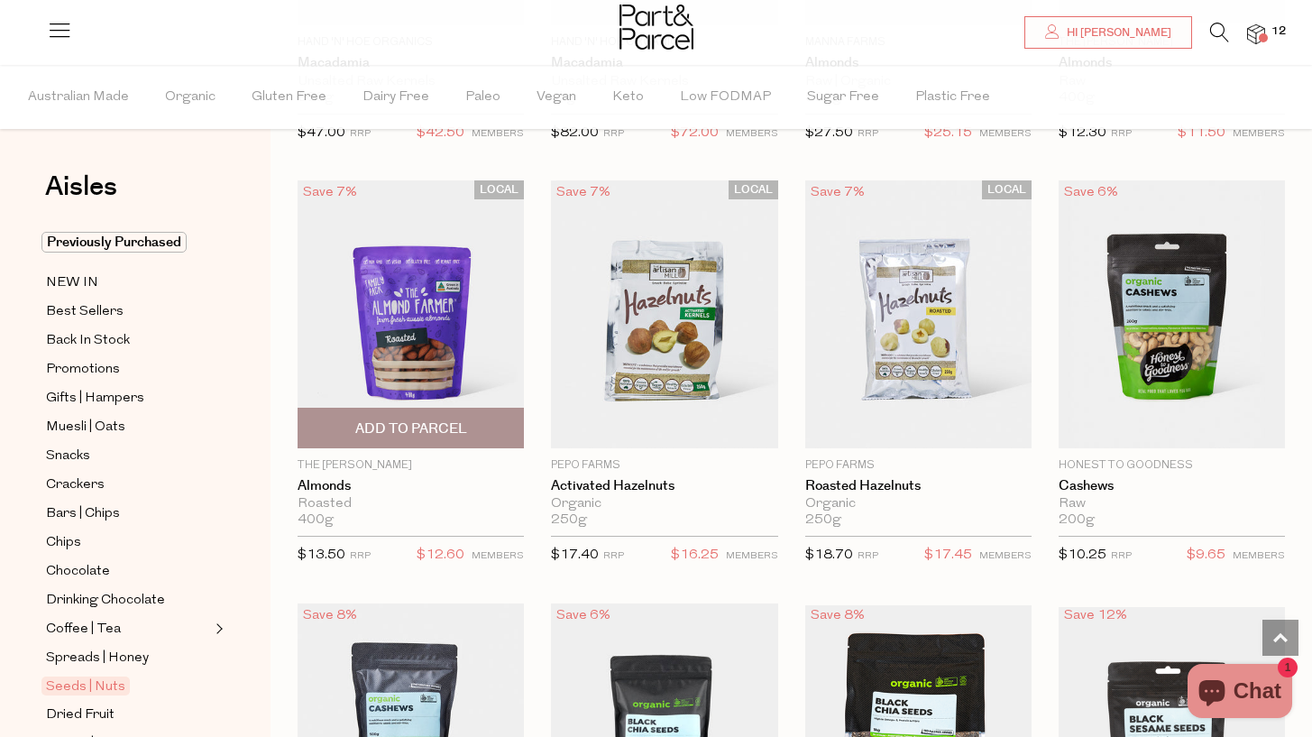
click at [438, 293] on img at bounding box center [411, 314] width 226 height 268
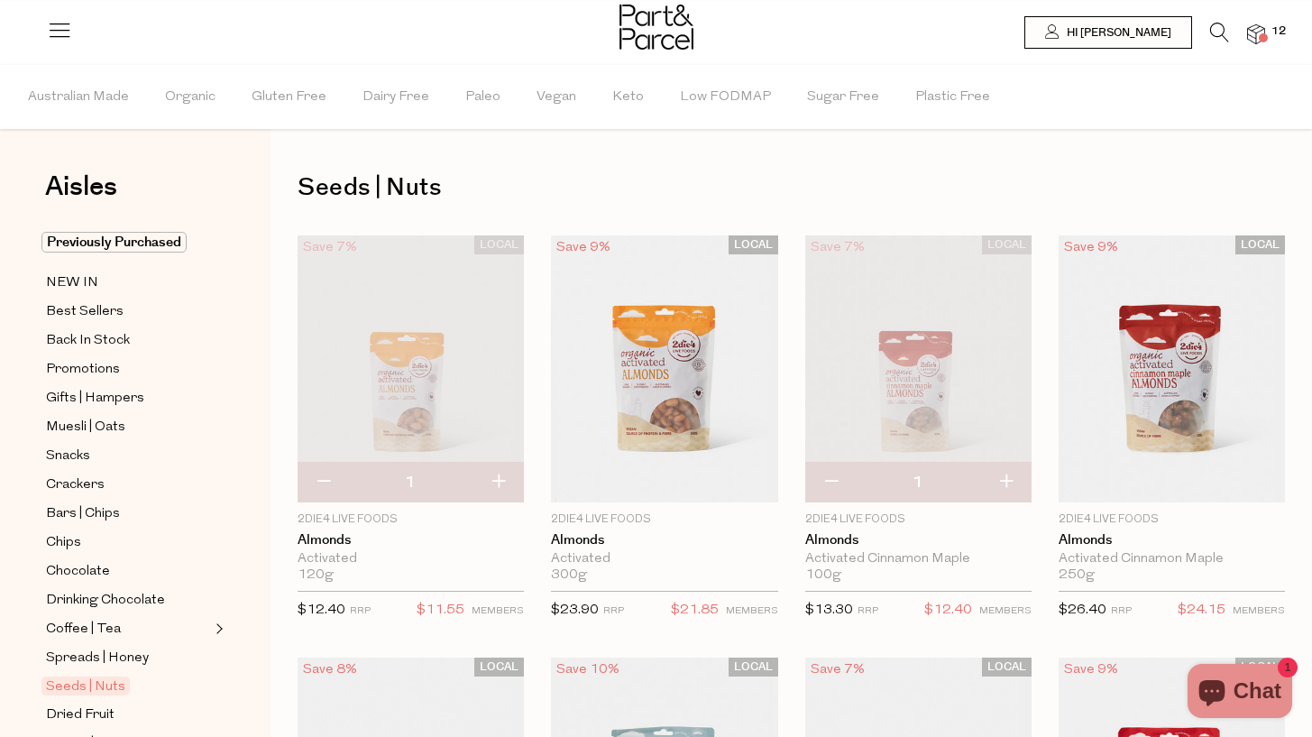
click at [415, 350] on img at bounding box center [411, 369] width 226 height 268
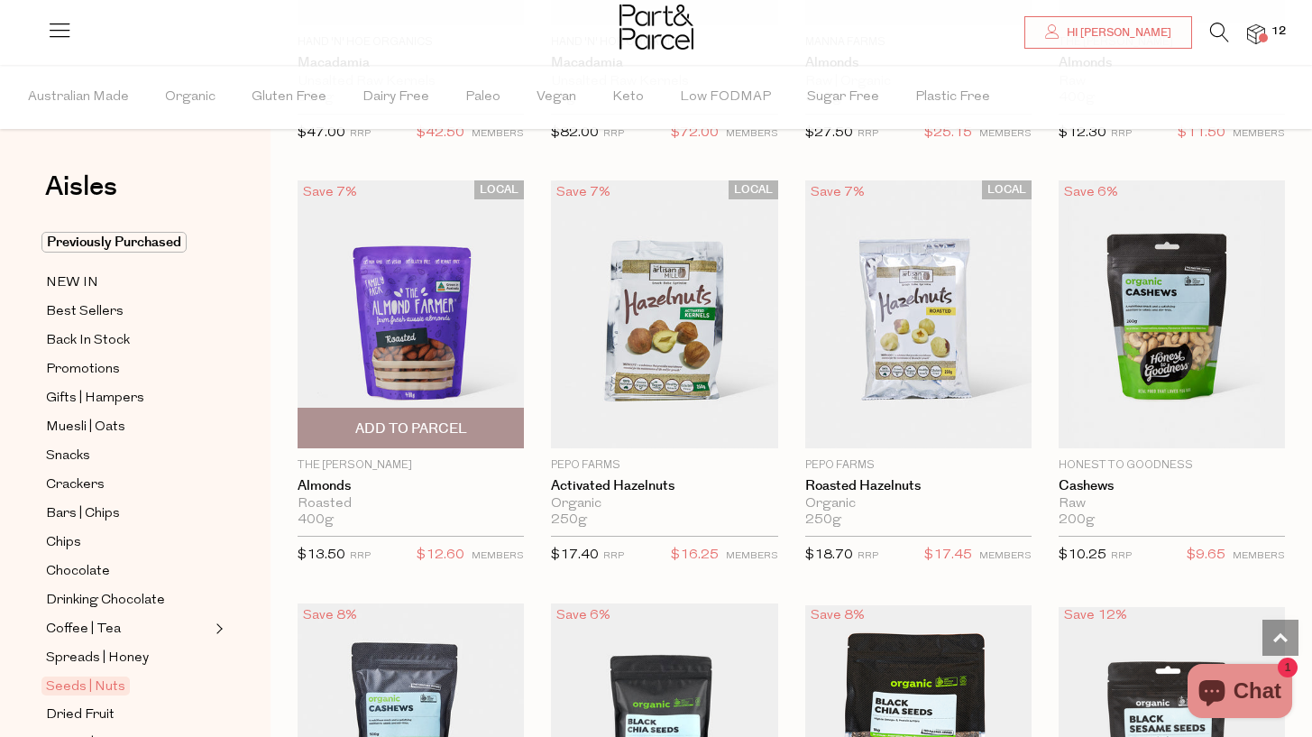
scroll to position [2168, 0]
click at [410, 429] on span "Add To Parcel" at bounding box center [411, 427] width 112 height 19
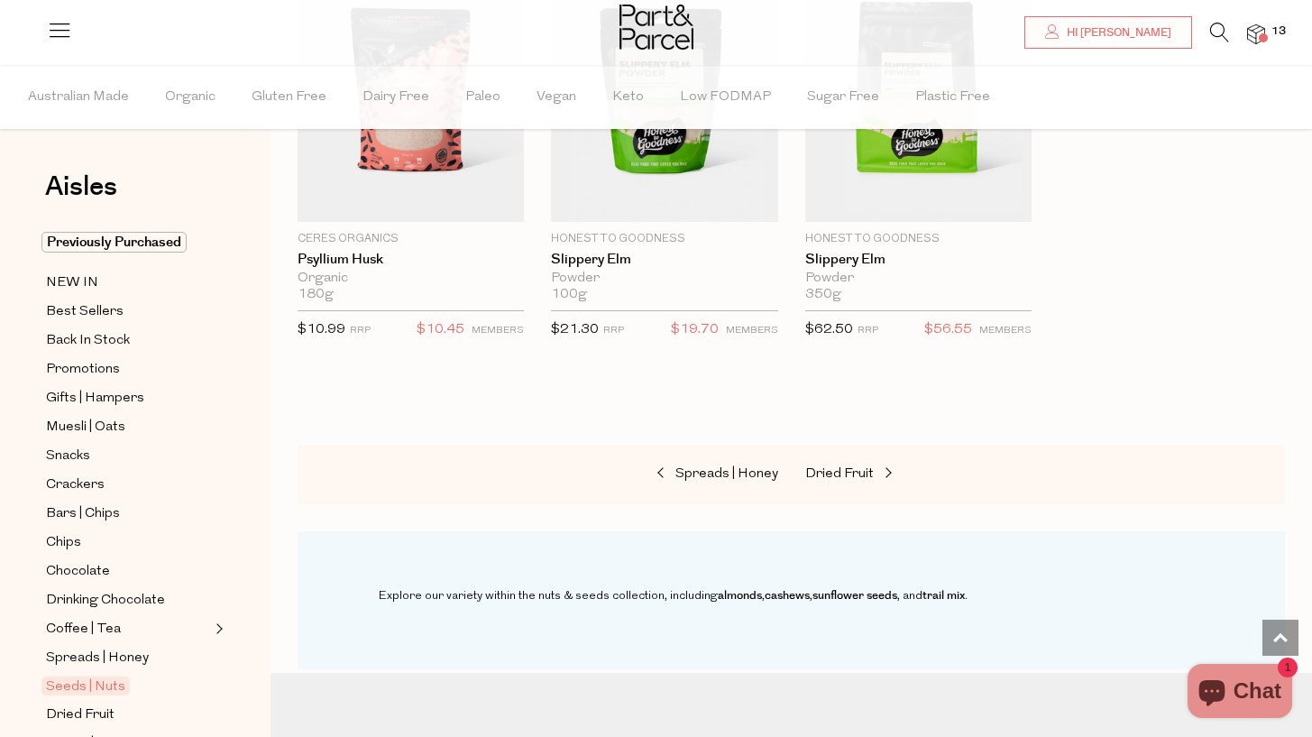
scroll to position [4758, 0]
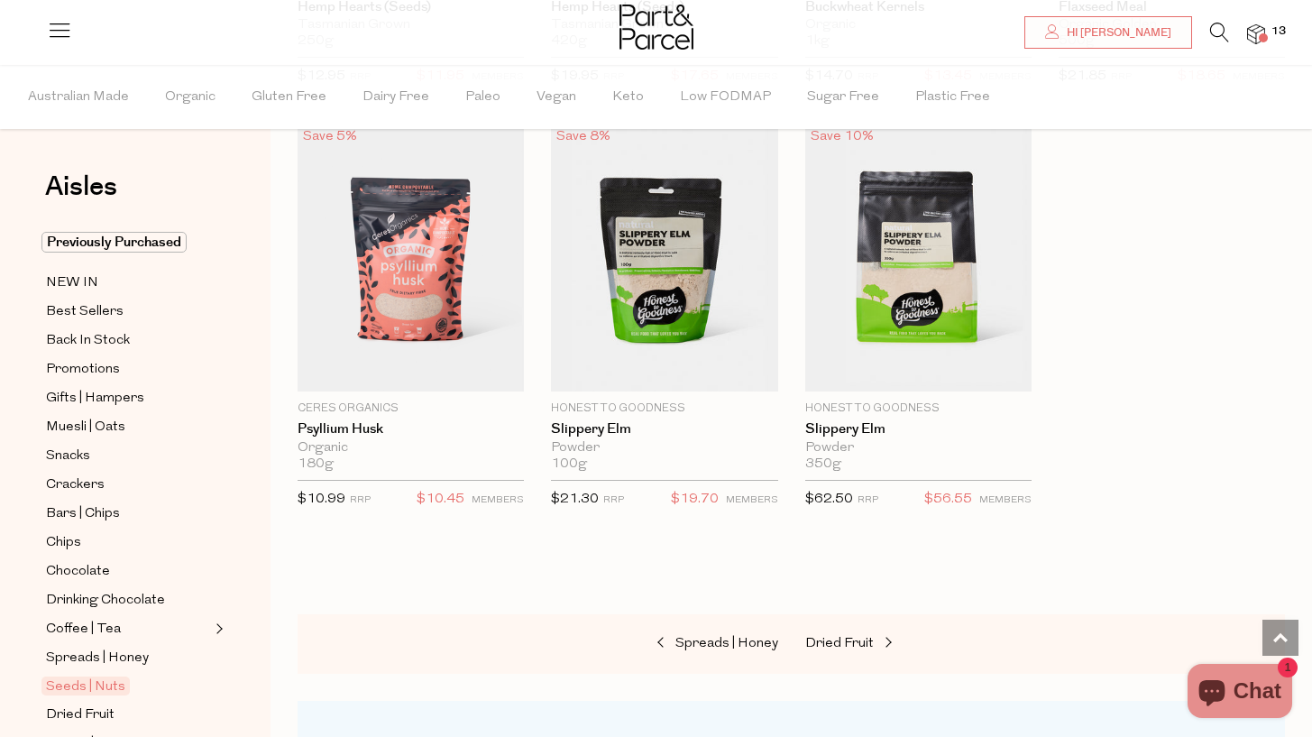
click at [1260, 33] on img at bounding box center [1256, 34] width 18 height 21
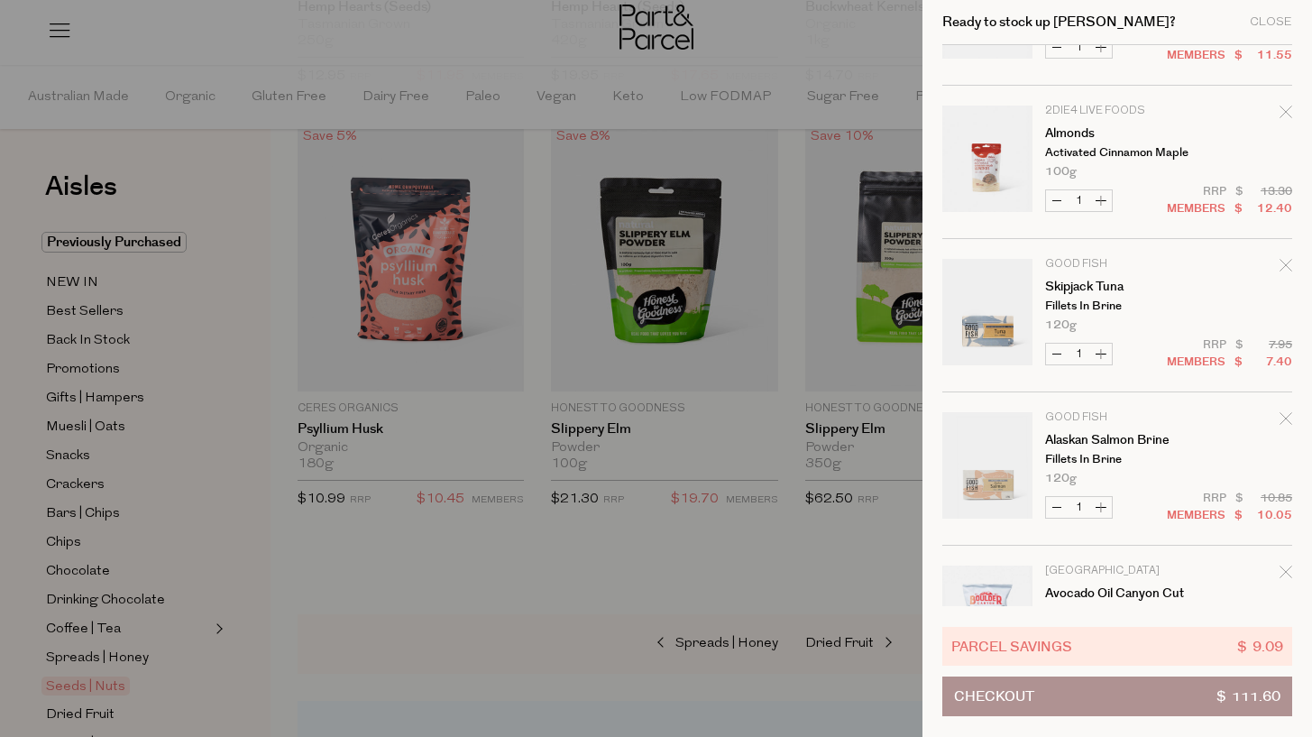
scroll to position [422, 0]
click at [1280, 106] on icon "Remove Almonds" at bounding box center [1286, 109] width 12 height 12
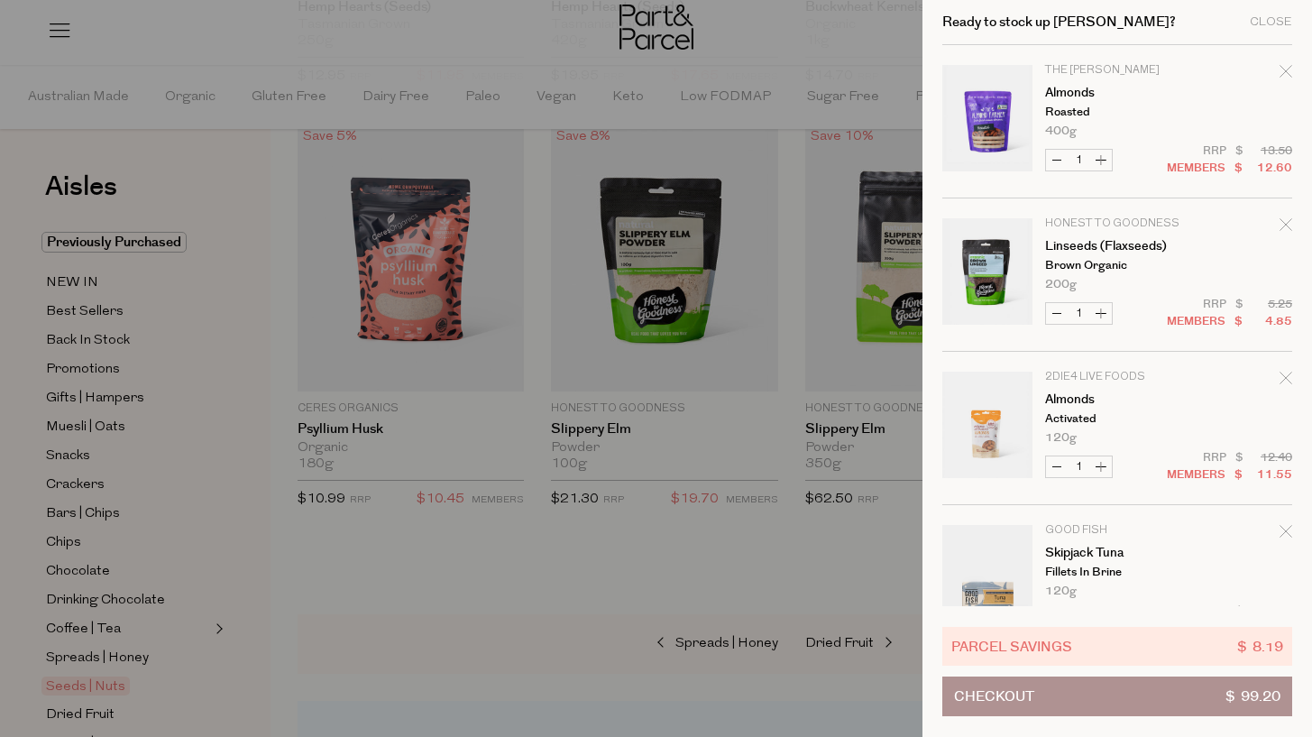
click at [685, 592] on div at bounding box center [656, 368] width 1312 height 737
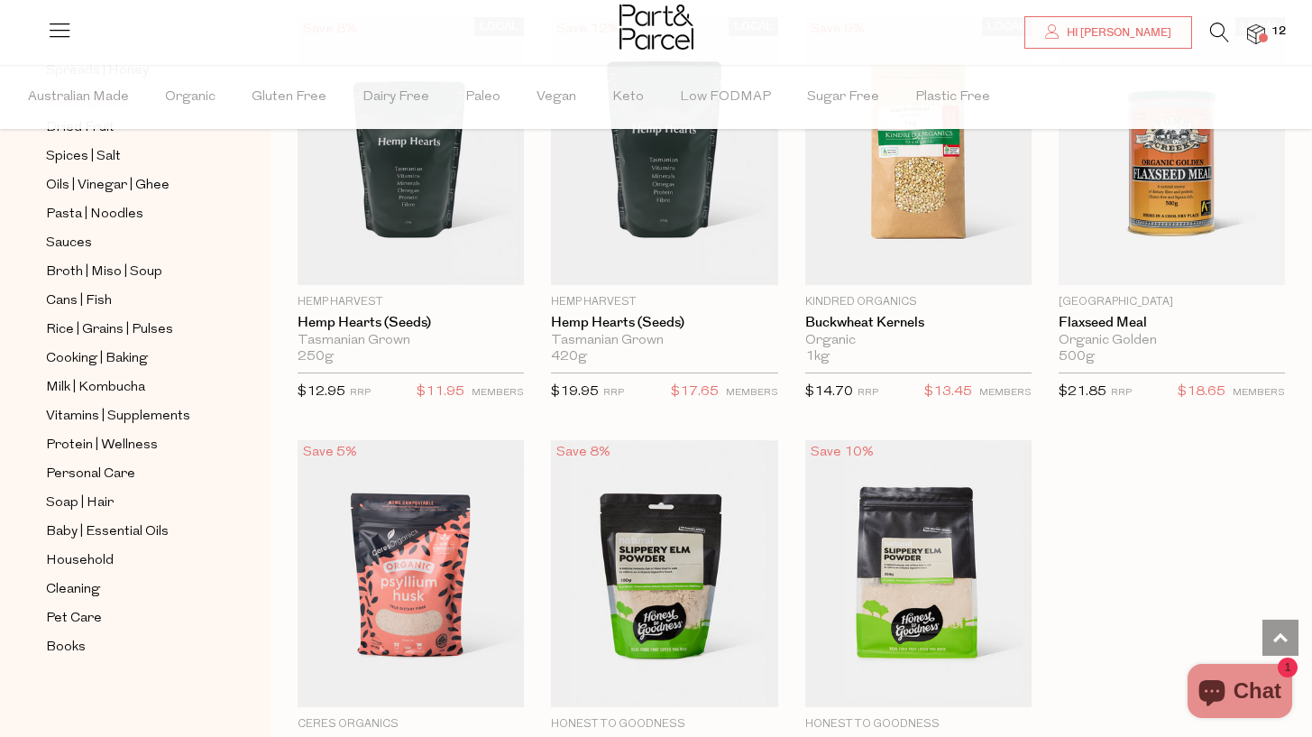
scroll to position [586, 0]
click at [93, 409] on span "Vitamins | Supplements" at bounding box center [118, 418] width 144 height 22
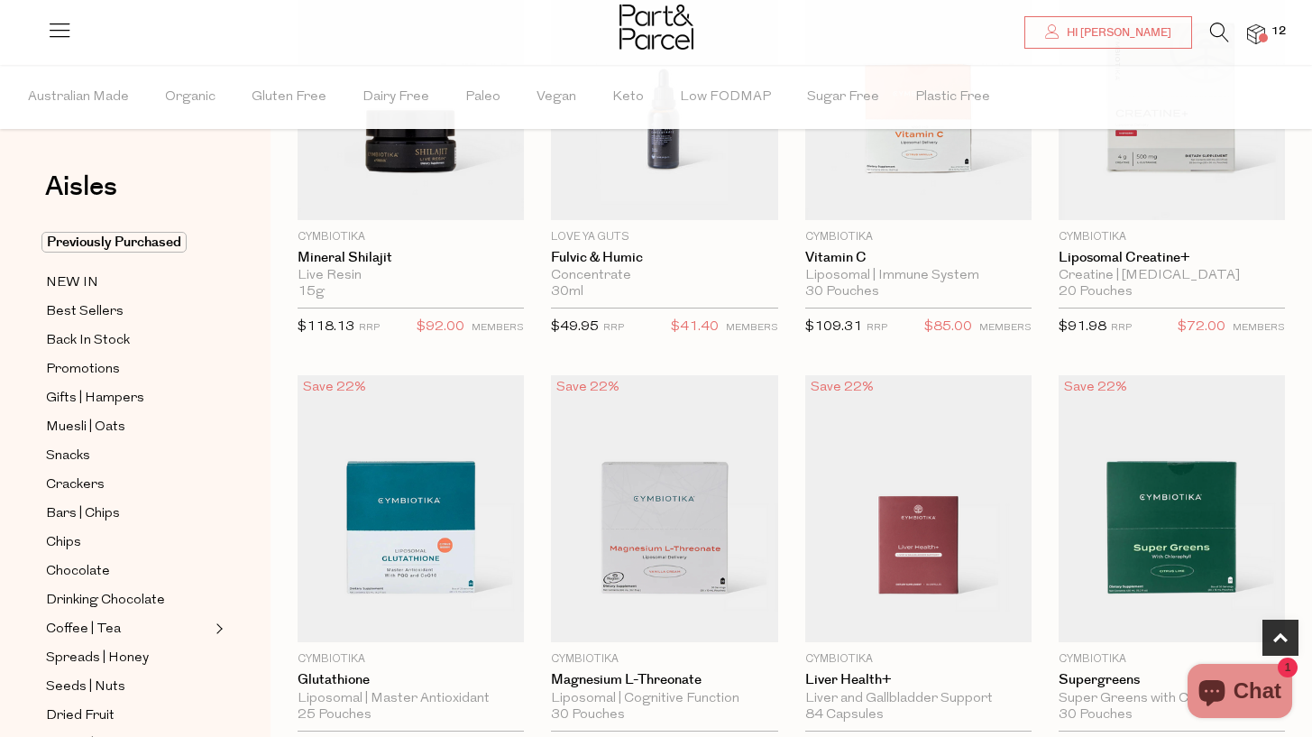
scroll to position [711, 0]
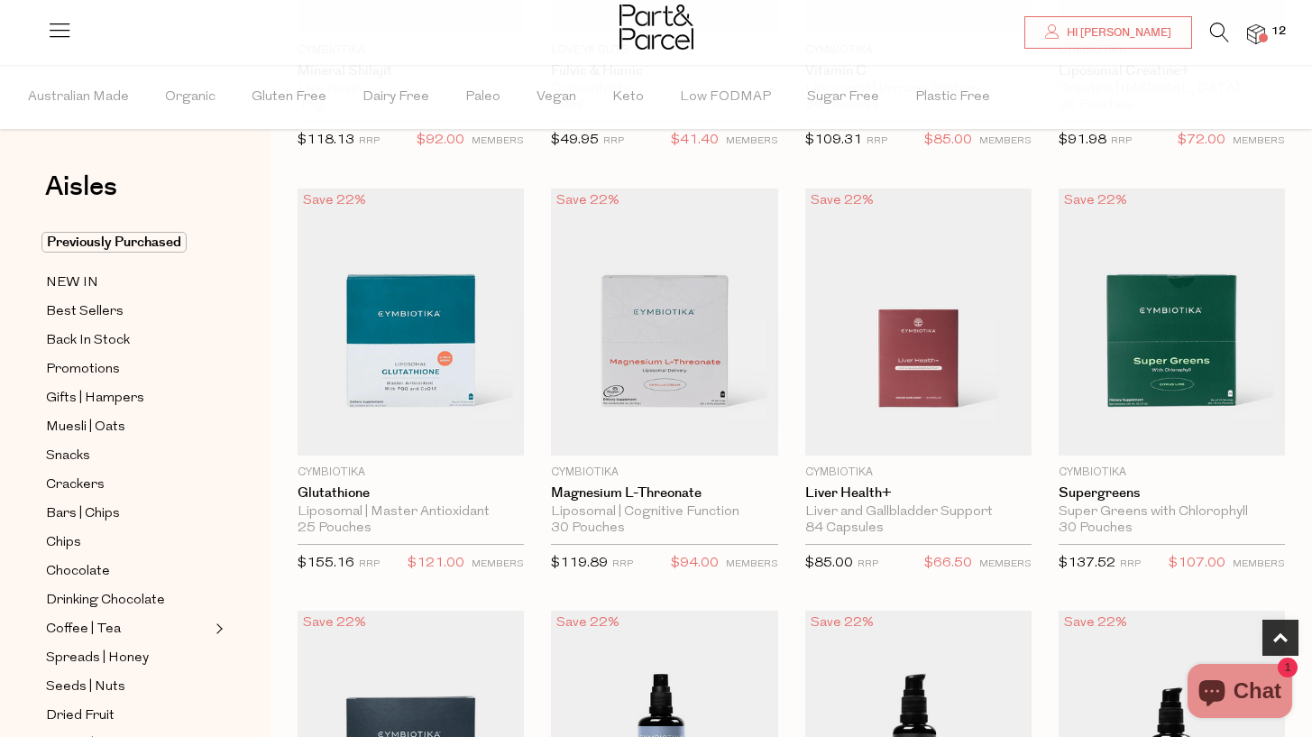
scroll to position [893, 0]
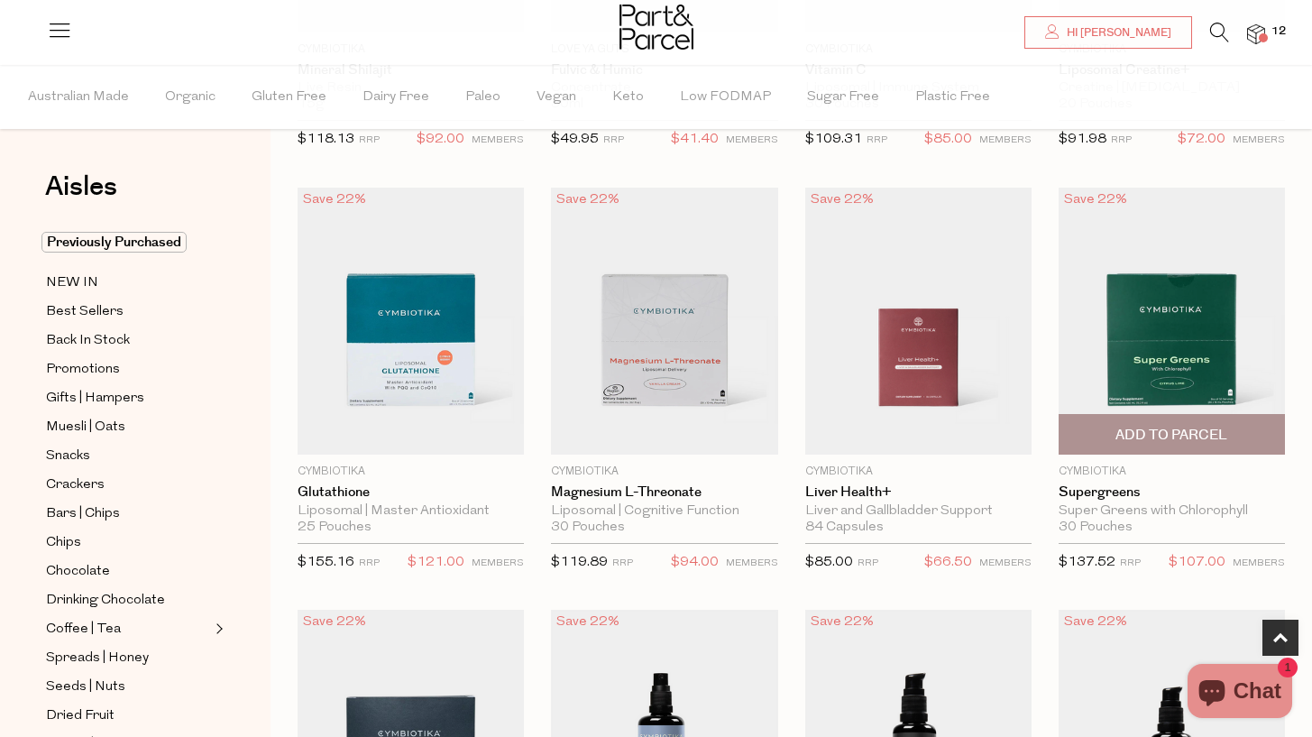
click at [1171, 341] on img at bounding box center [1172, 322] width 226 height 268
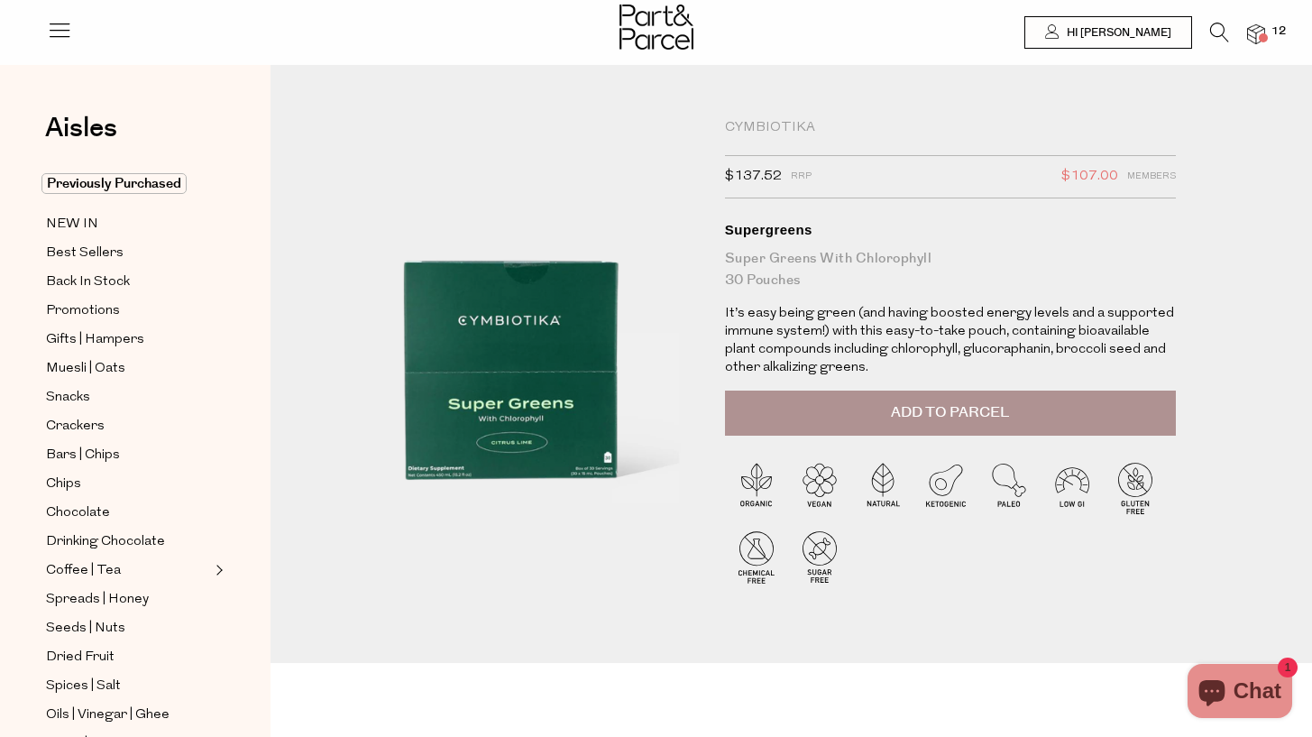
click at [522, 402] on div at bounding box center [511, 373] width 373 height 509
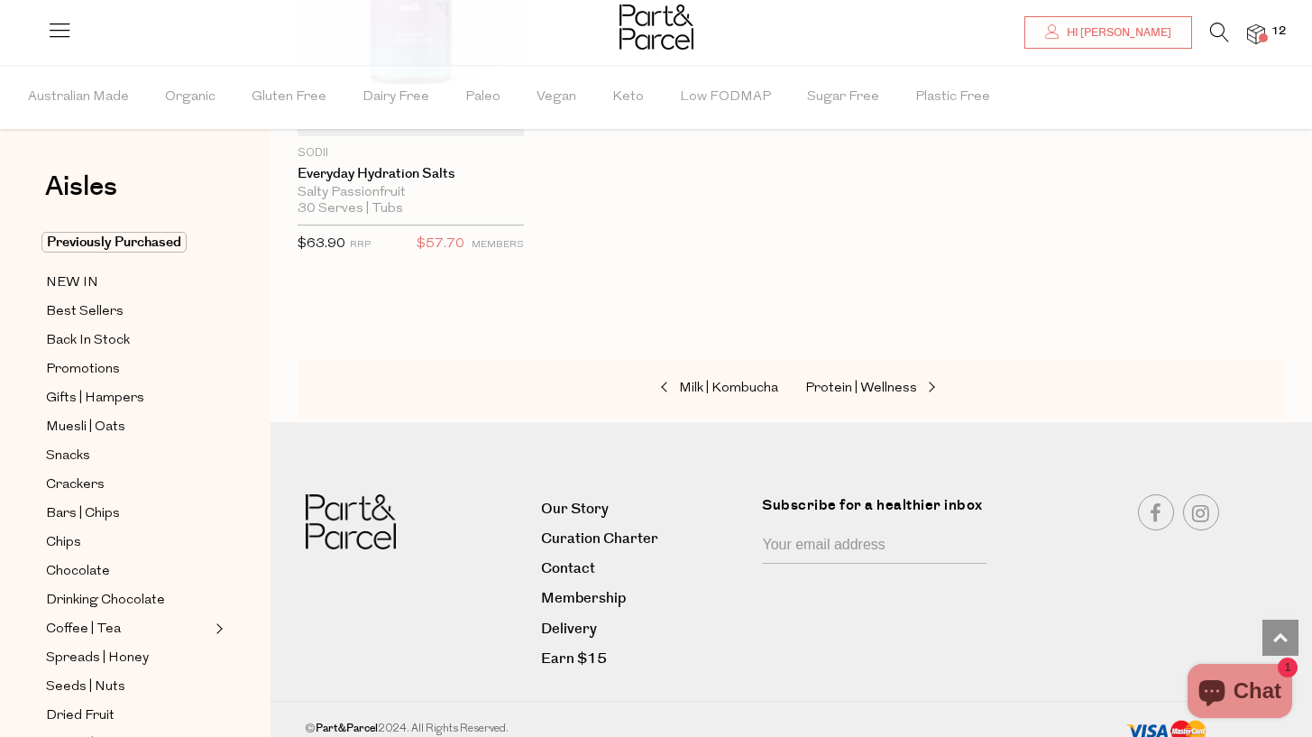
scroll to position [7165, 0]
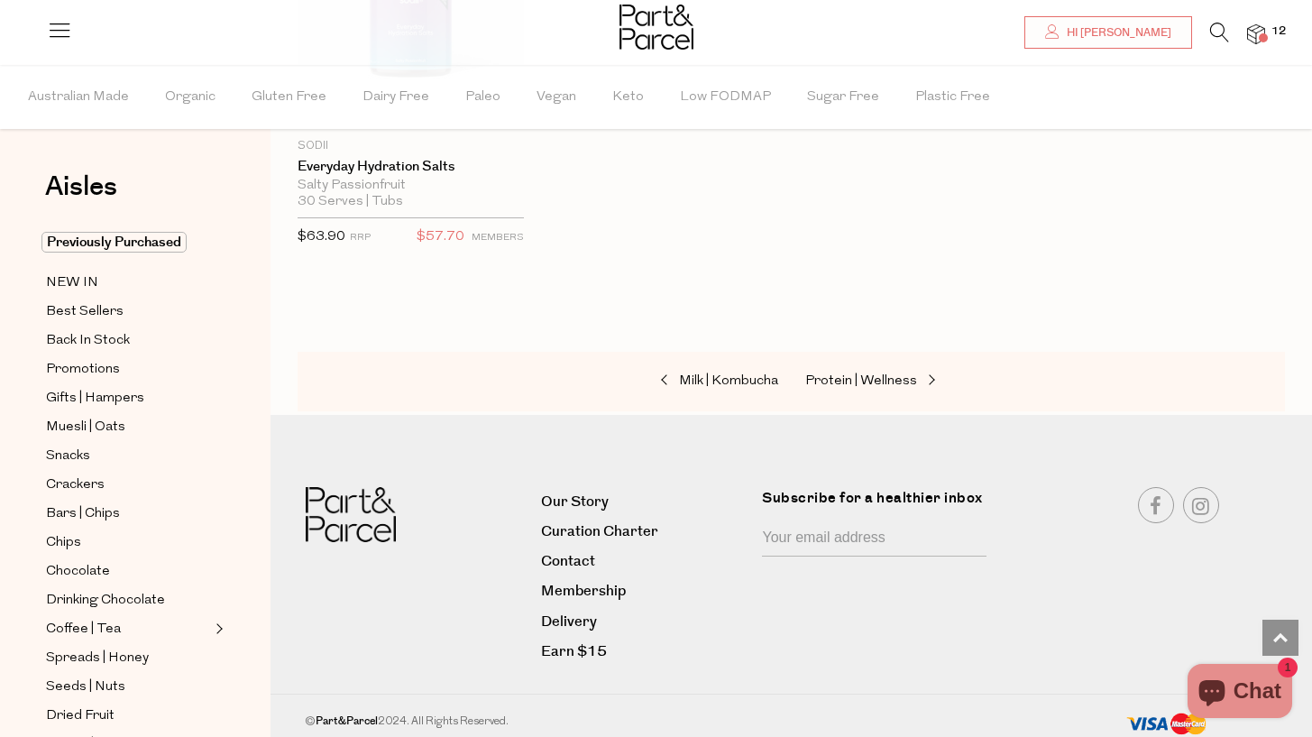
click at [1220, 25] on icon at bounding box center [1219, 33] width 19 height 20
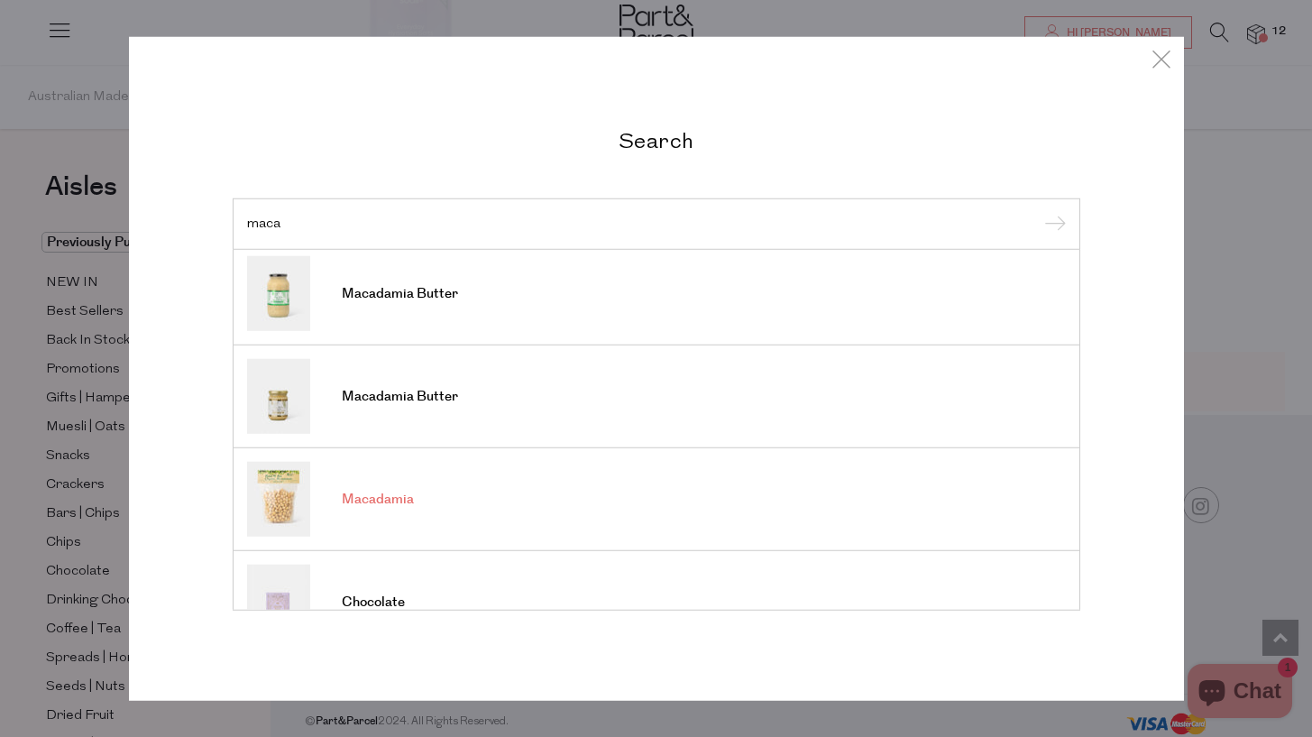
scroll to position [667, 0]
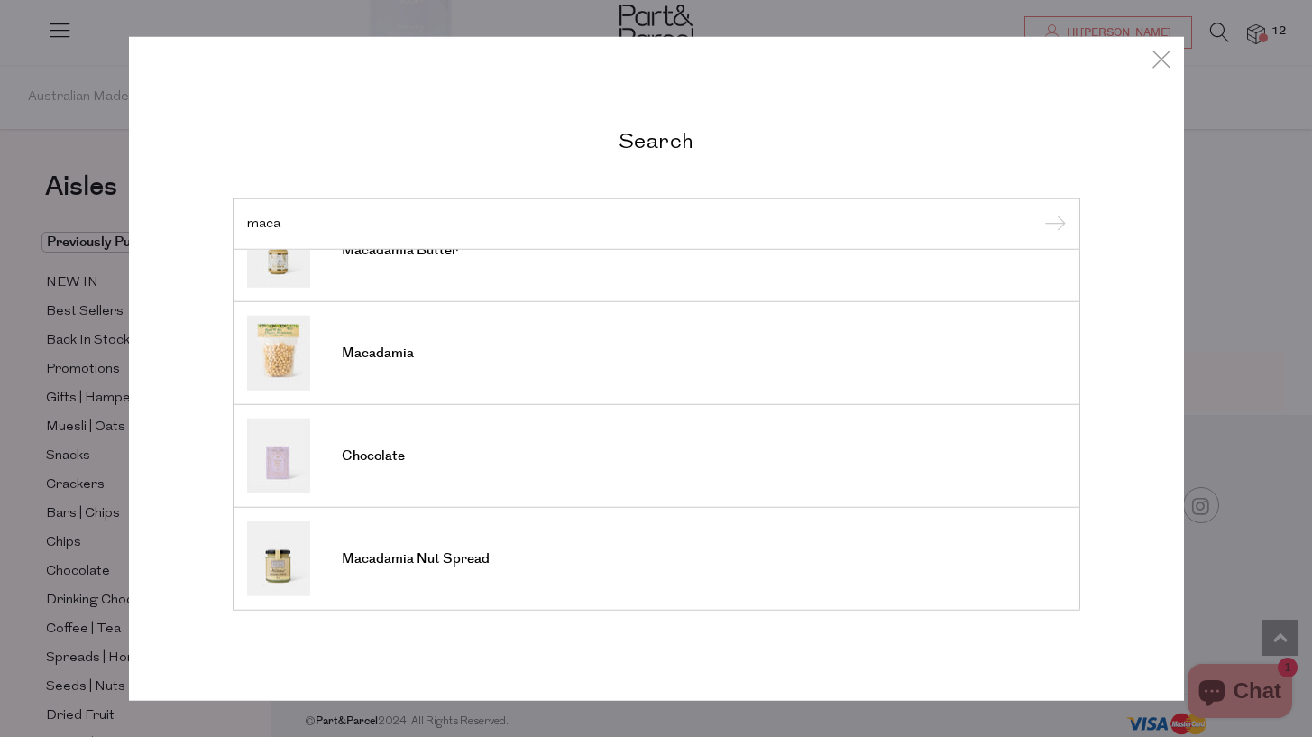
type input "maca"
click at [457, 102] on div "Search maca Macadamia Oil Macadamia Butter Macadamia Butter Macadamia Nut Sprea…" at bounding box center [656, 368] width 1055 height 665
click at [1163, 53] on icon at bounding box center [1161, 58] width 27 height 26
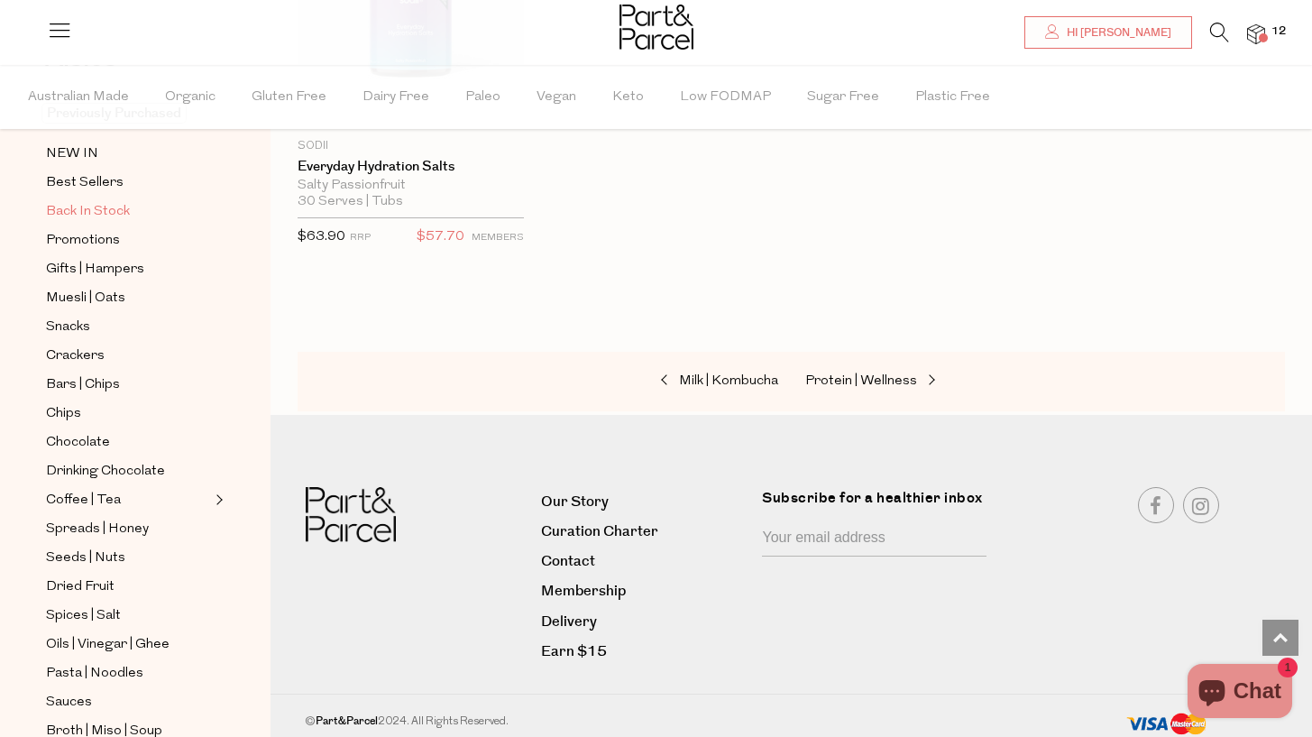
scroll to position [146, 0]
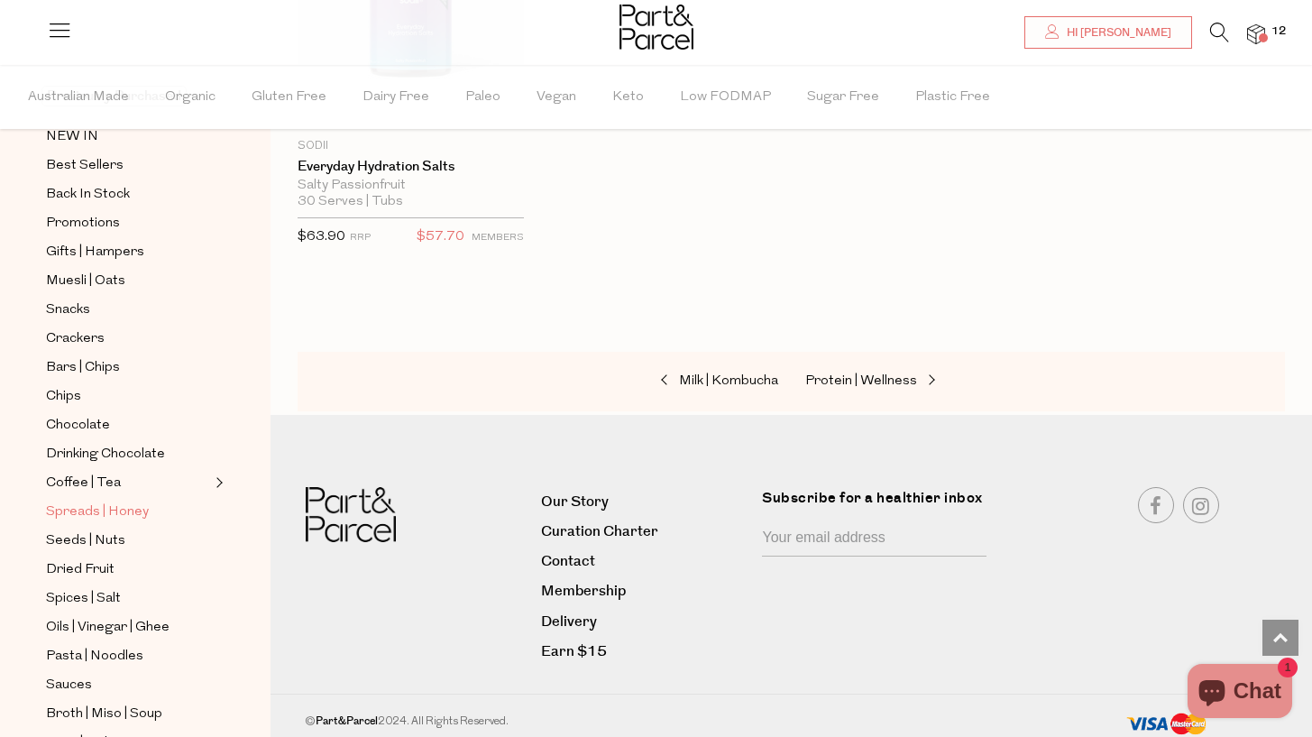
click at [97, 517] on span "Spreads | Honey" at bounding box center [97, 512] width 103 height 22
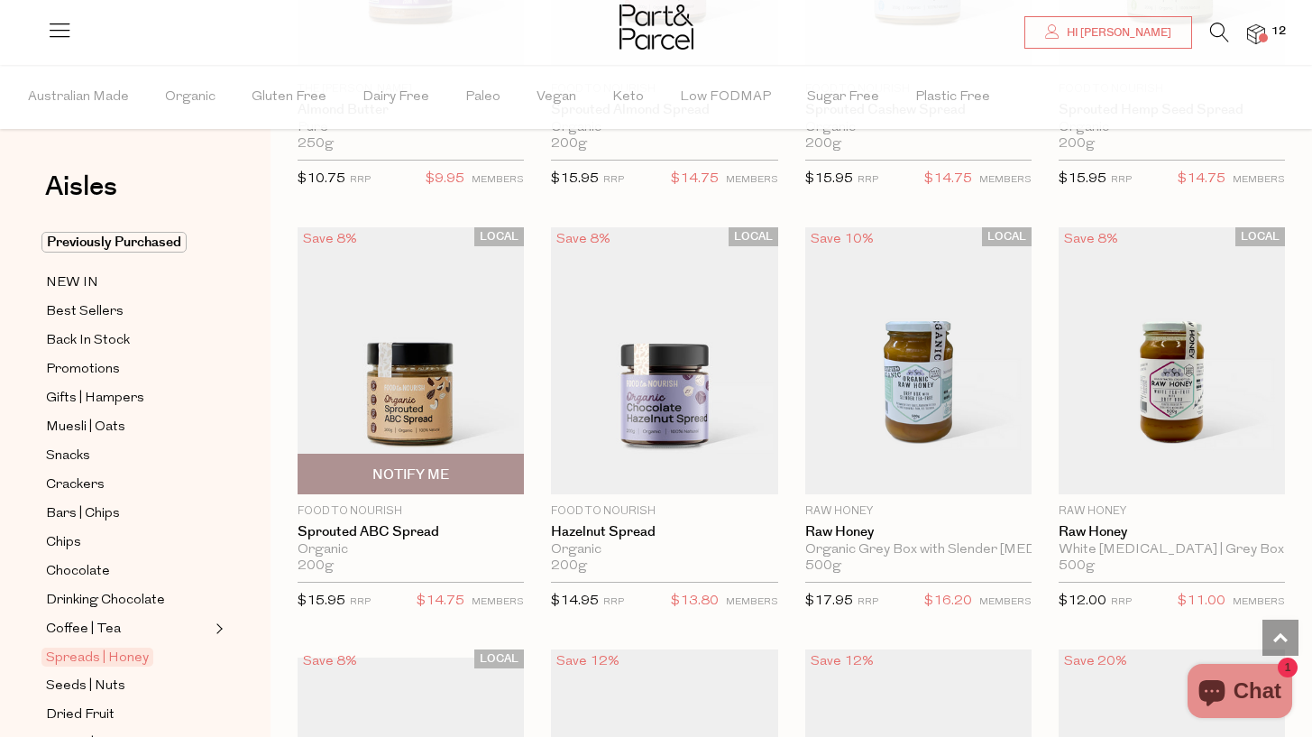
scroll to position [3389, 0]
click at [413, 384] on img at bounding box center [411, 359] width 226 height 268
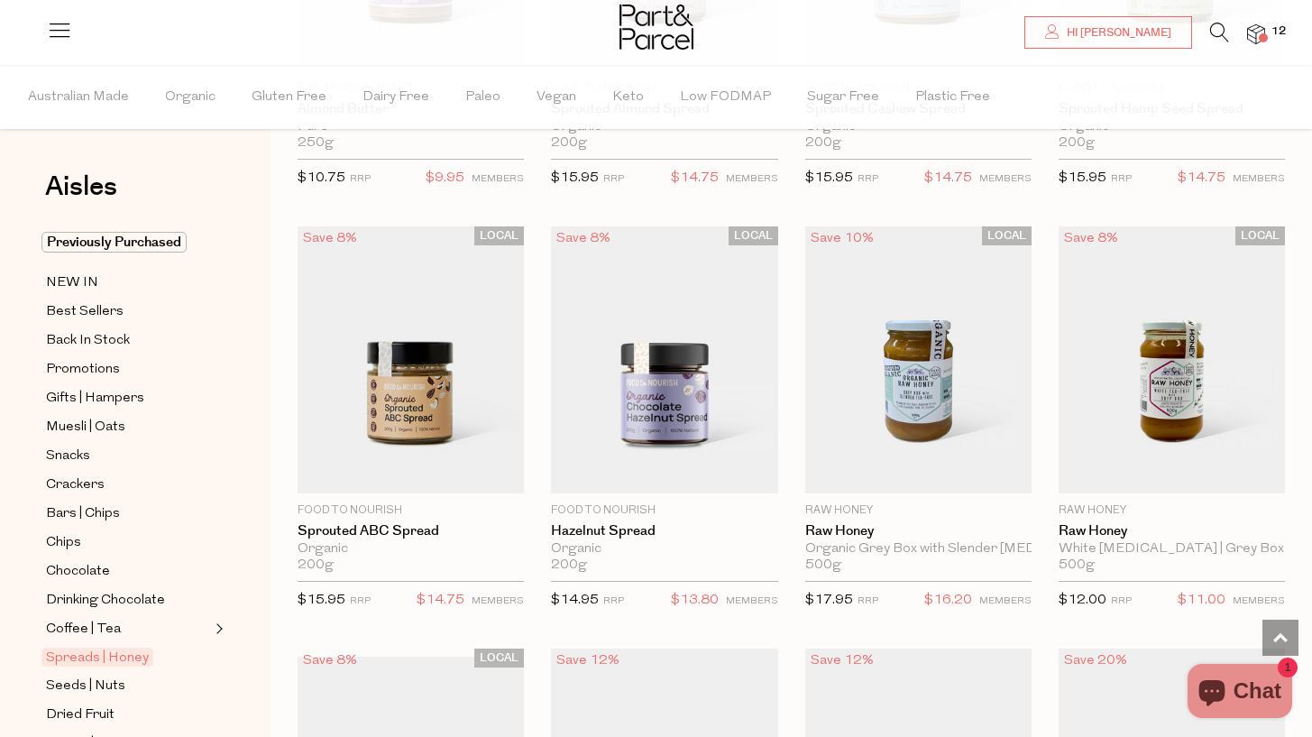
click at [1266, 36] on span at bounding box center [1263, 37] width 9 height 9
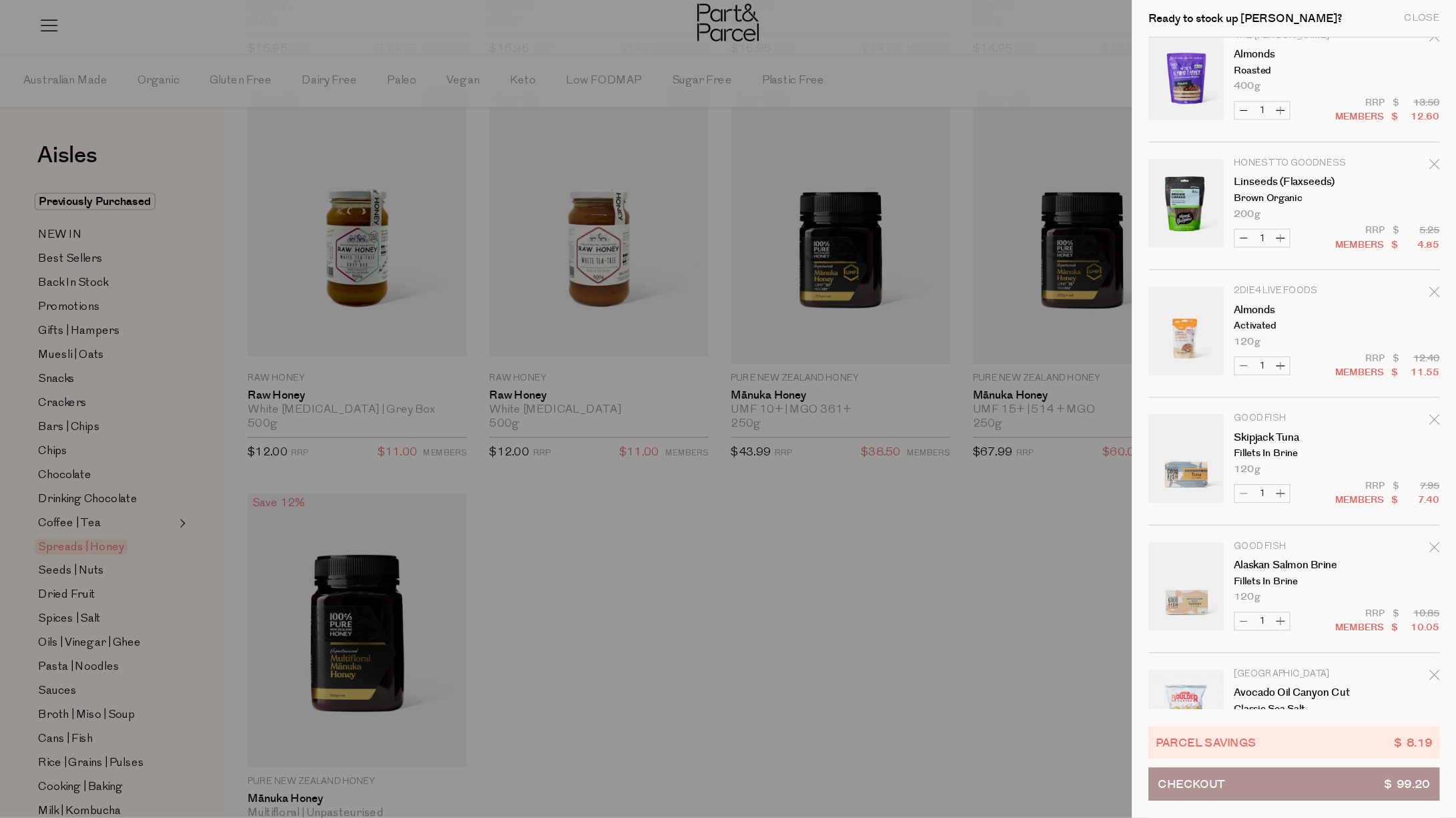
scroll to position [20, 0]
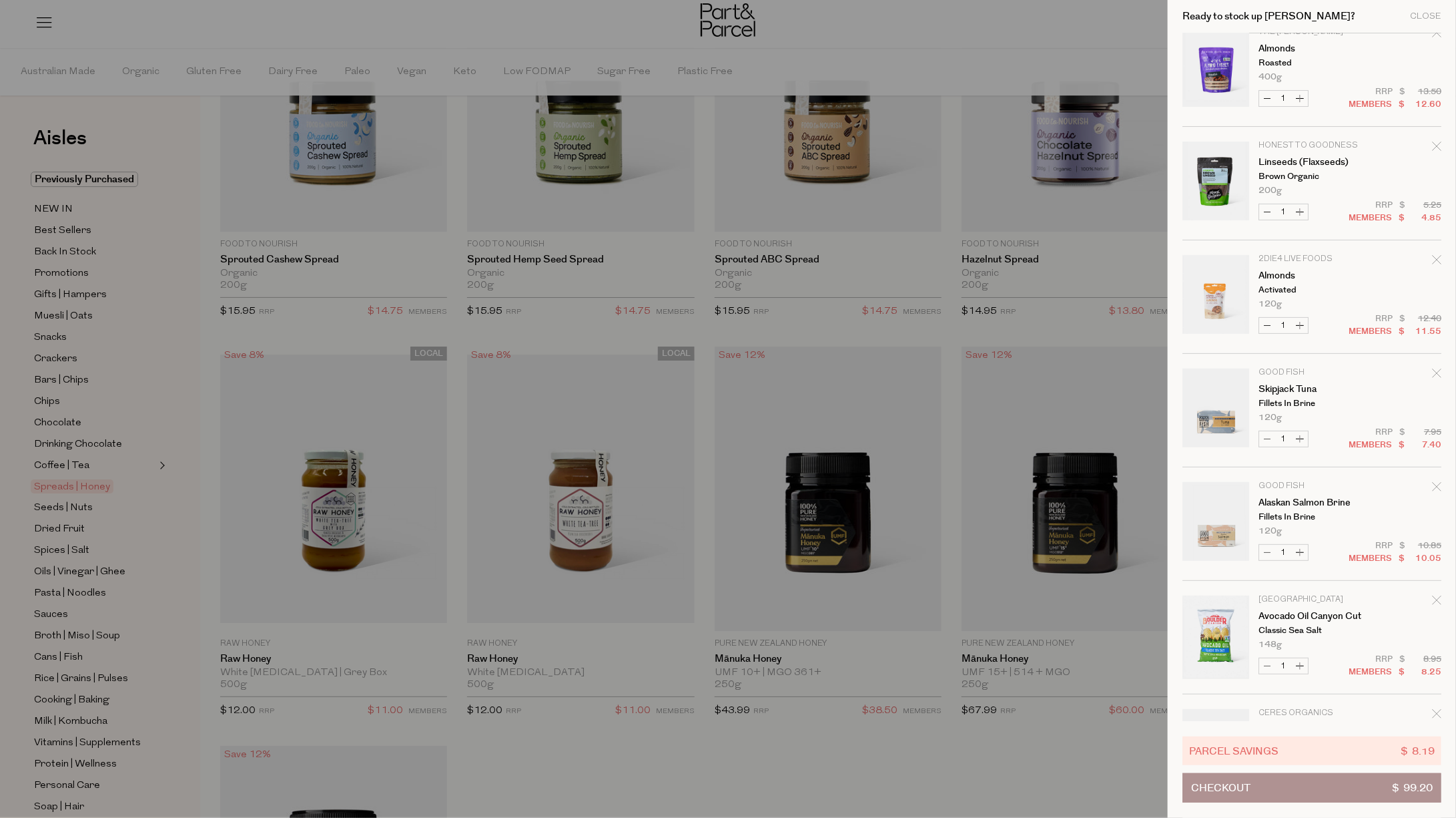
click at [970, 545] on span "$ 99.20" at bounding box center [1412, 788] width 41 height 28
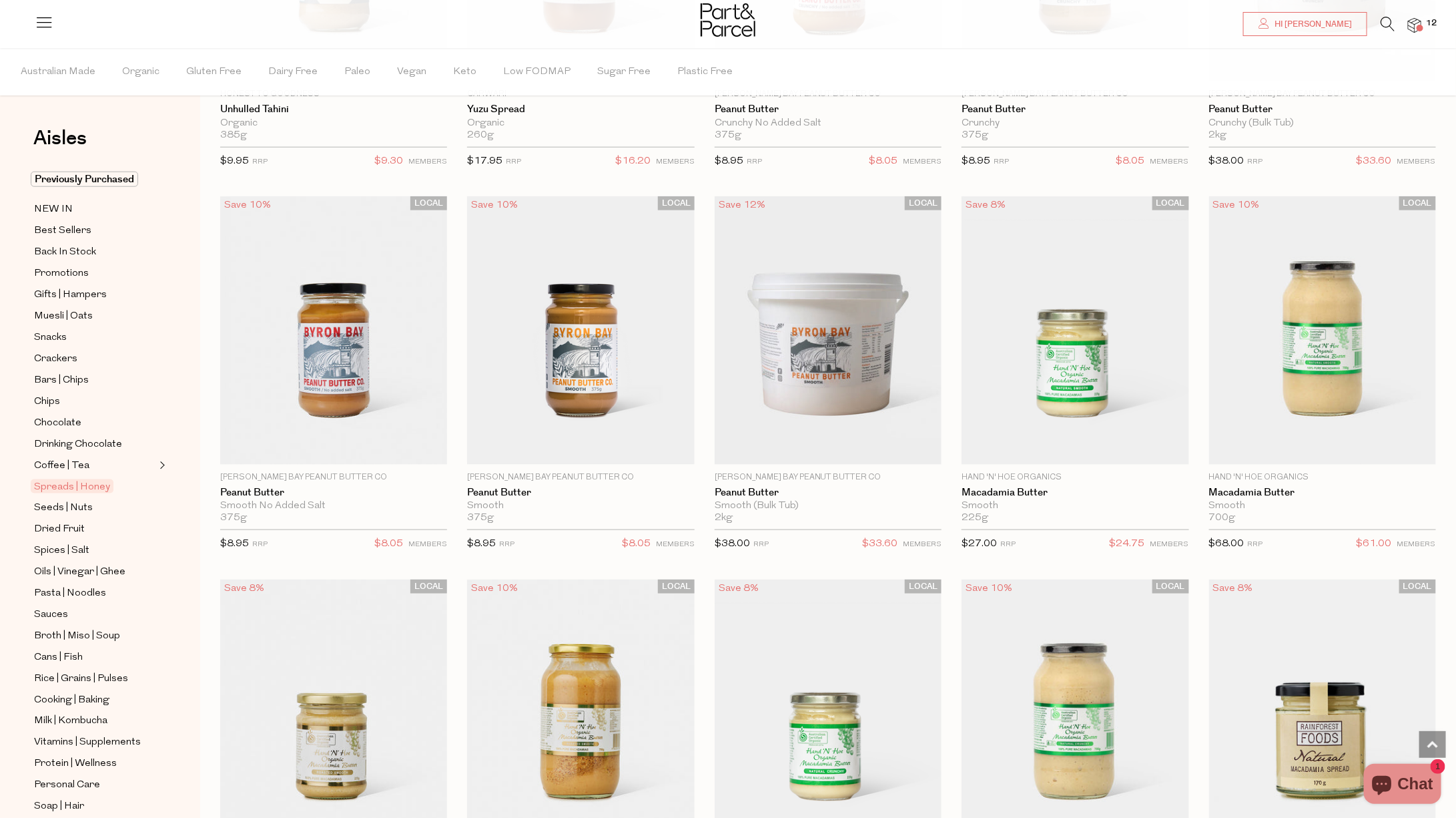
scroll to position [2375, 0]
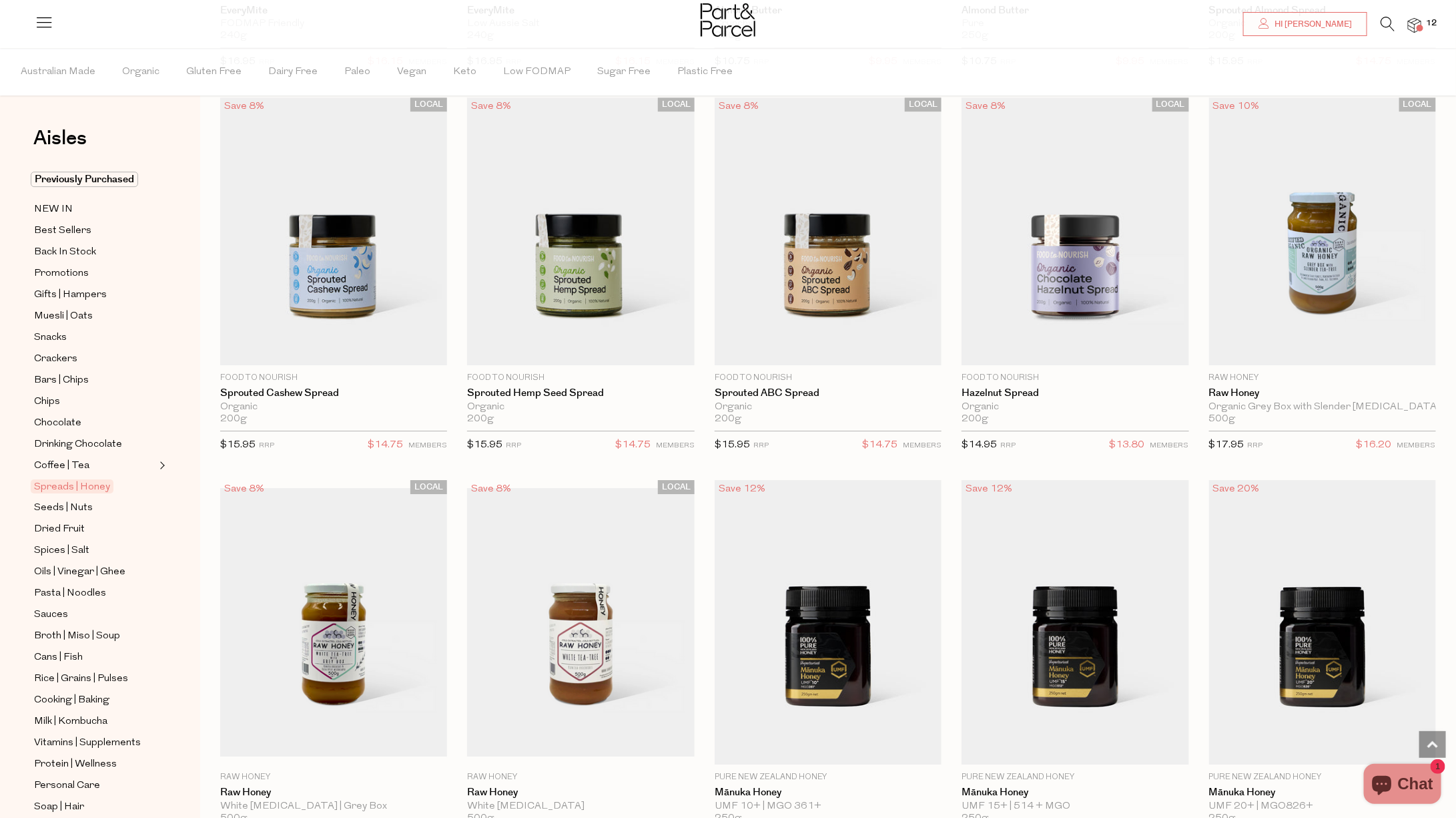
click at [1413, 35] on div at bounding box center [728, 21] width 1456 height 44
click at [1413, 21] on img at bounding box center [1415, 25] width 13 height 16
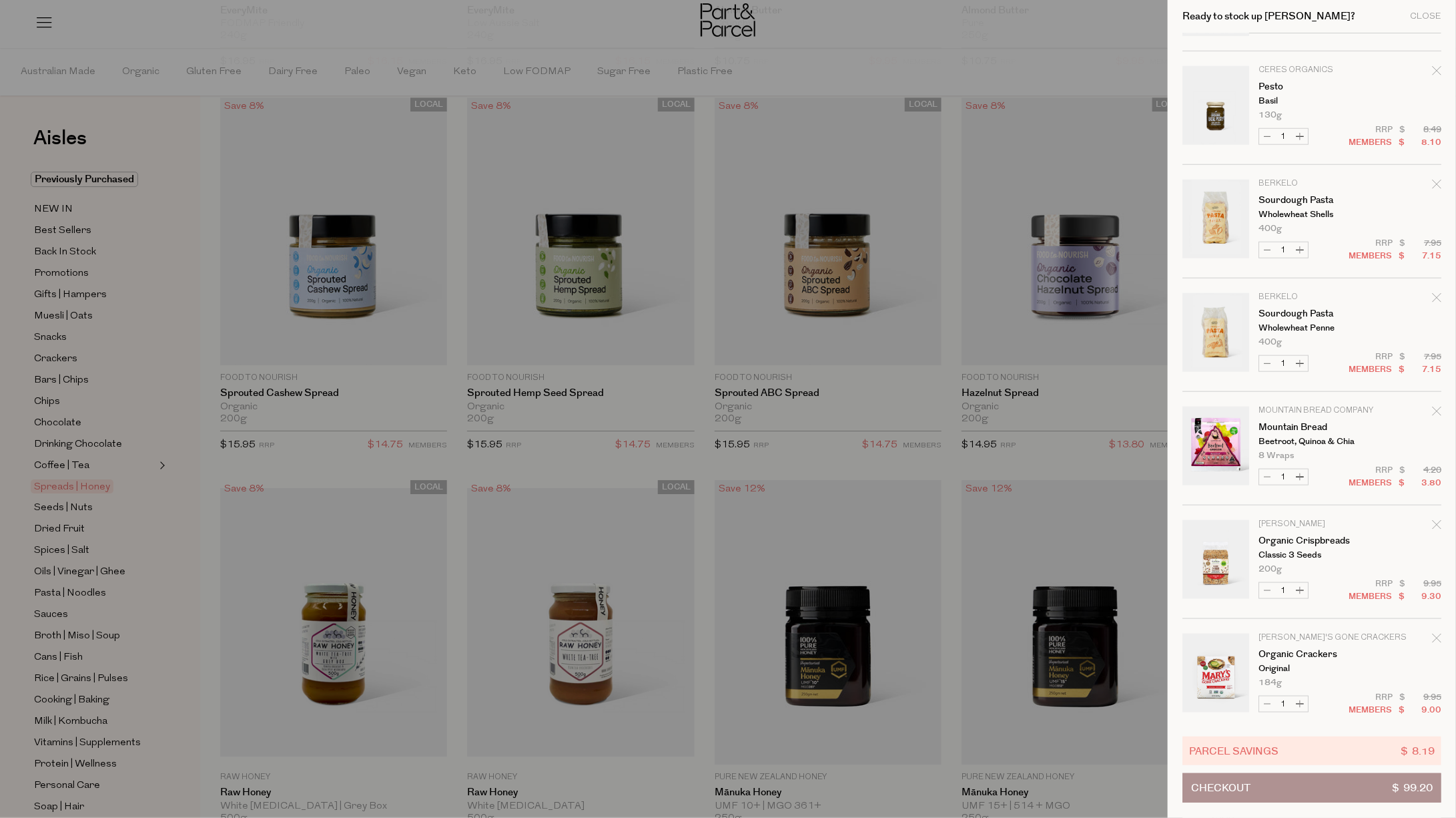
scroll to position [671, 0]
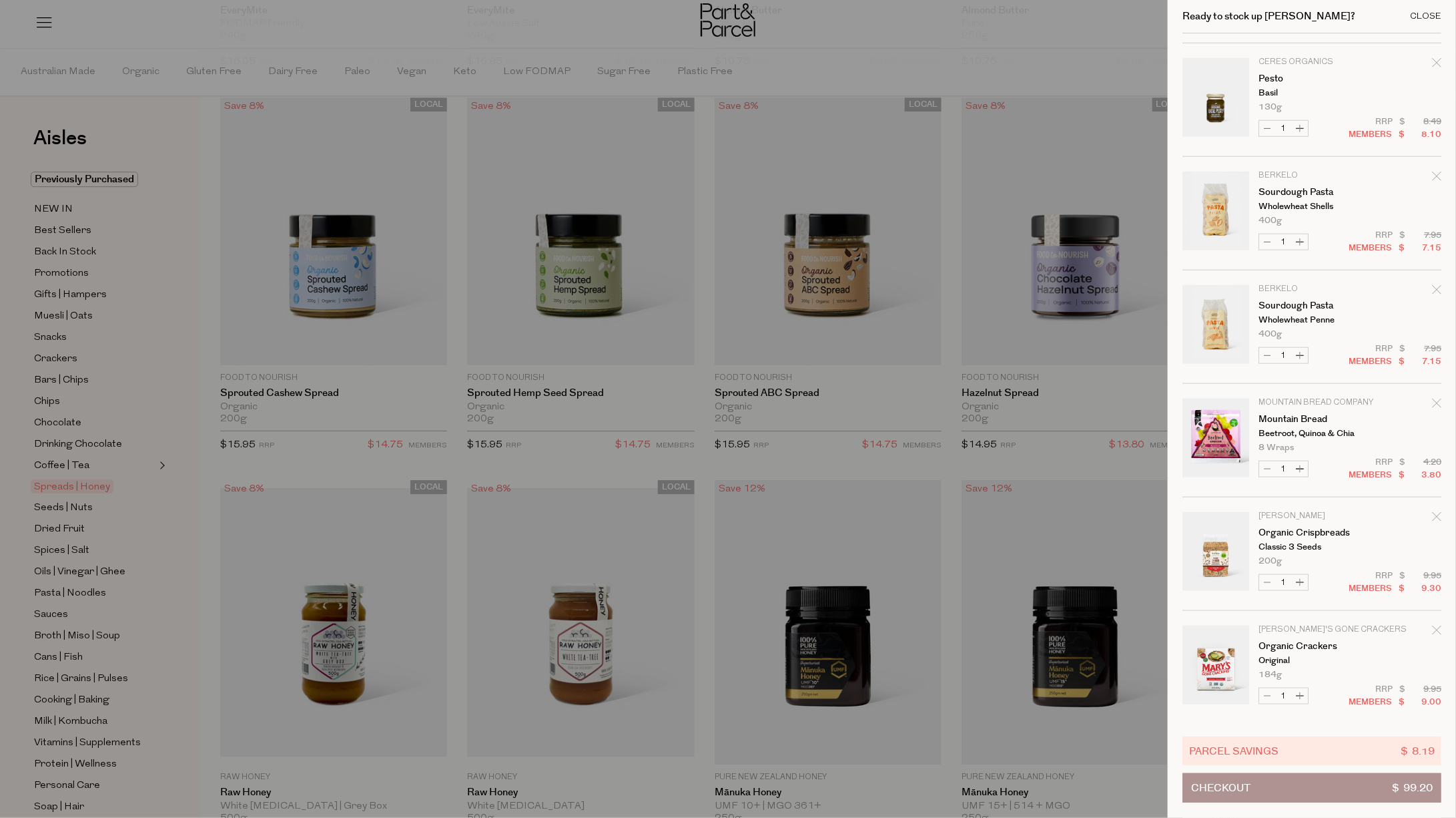
click at [1425, 15] on div "Close" at bounding box center [1426, 16] width 31 height 9
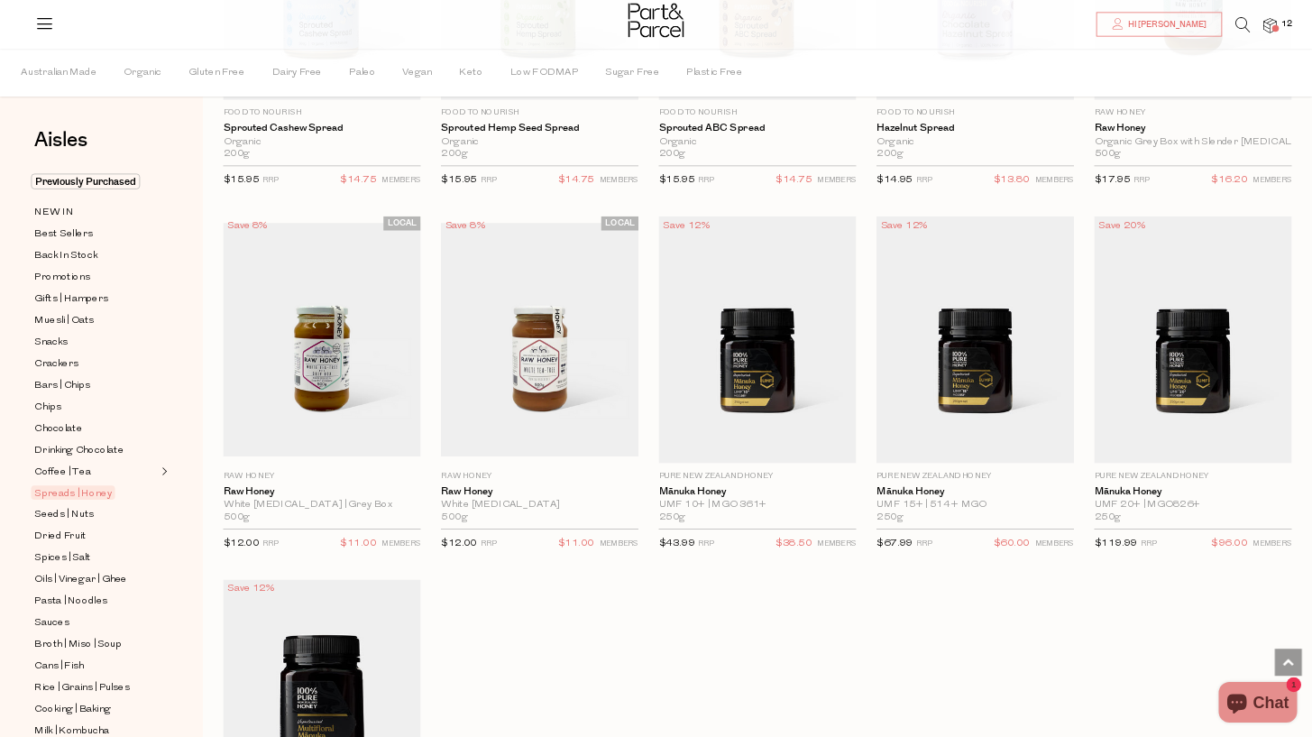
scroll to position [907, 0]
